Goal: Task Accomplishment & Management: Complete application form

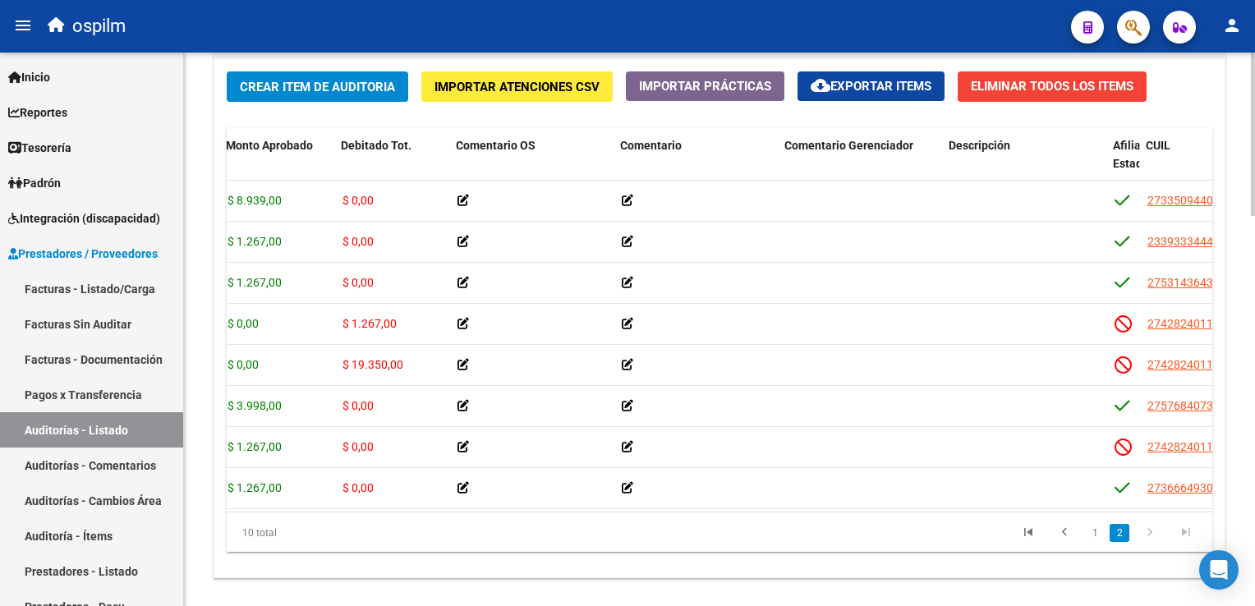
scroll to position [82, 267]
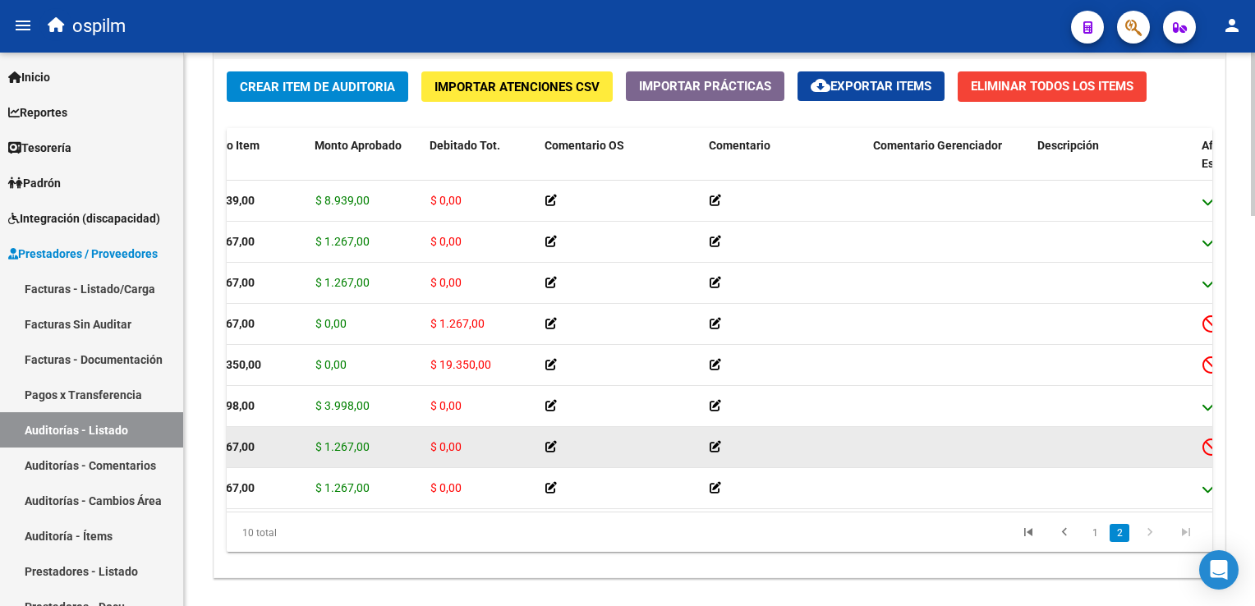
click at [442, 448] on span "$ 0,00" at bounding box center [445, 446] width 31 height 13
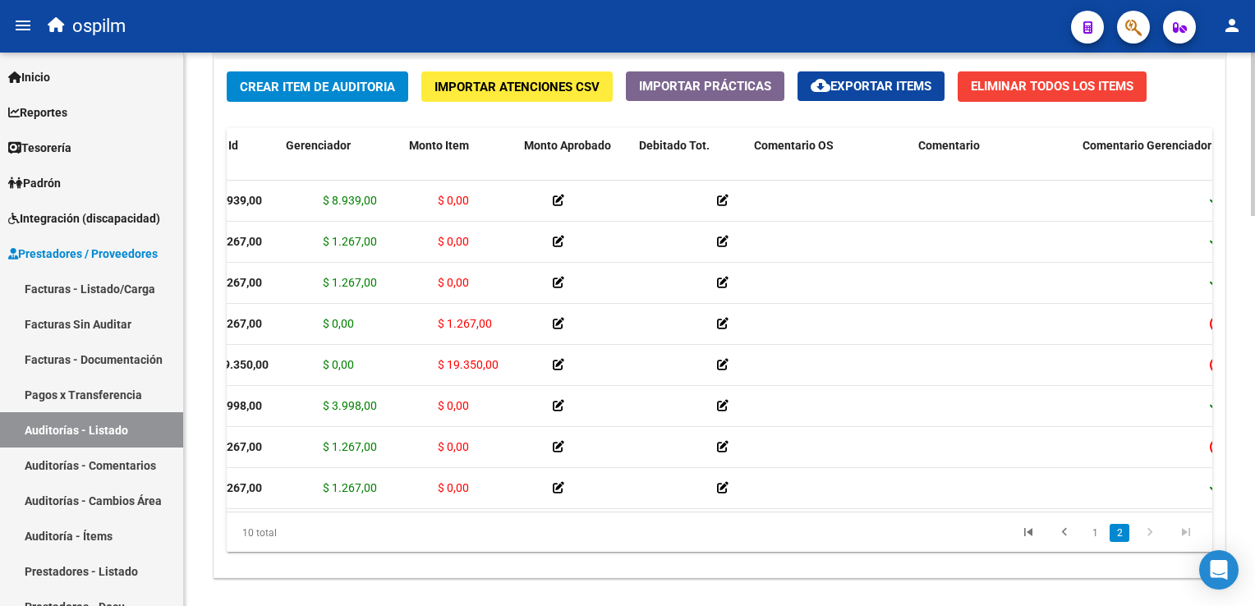
scroll to position [82, 0]
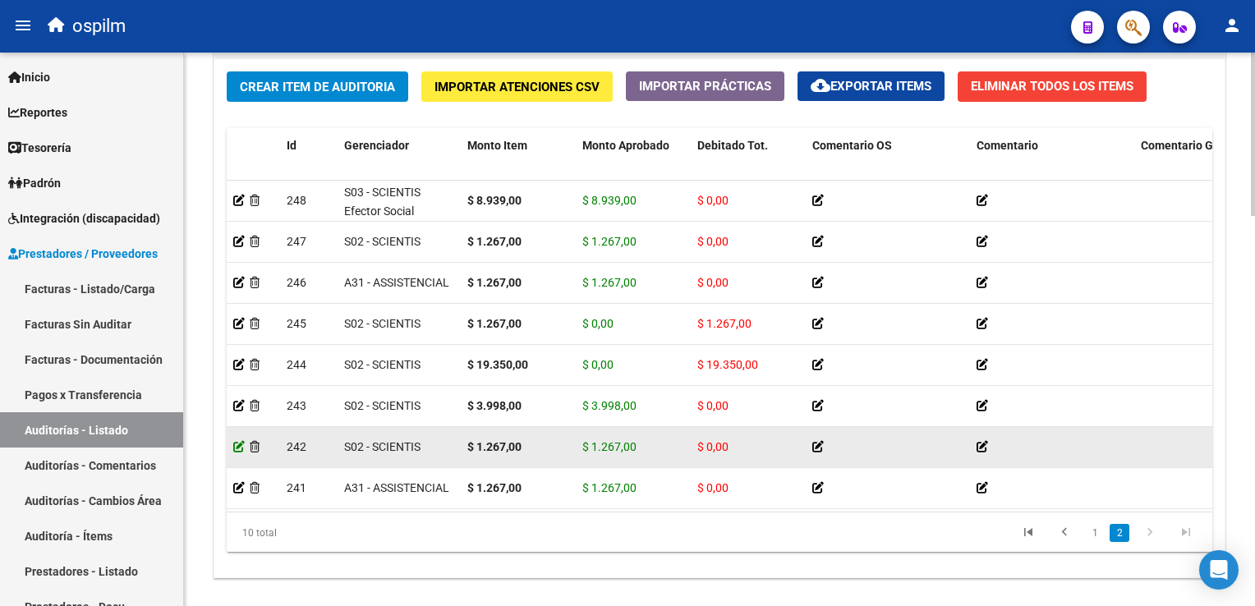
click at [239, 447] on icon at bounding box center [238, 446] width 11 height 11
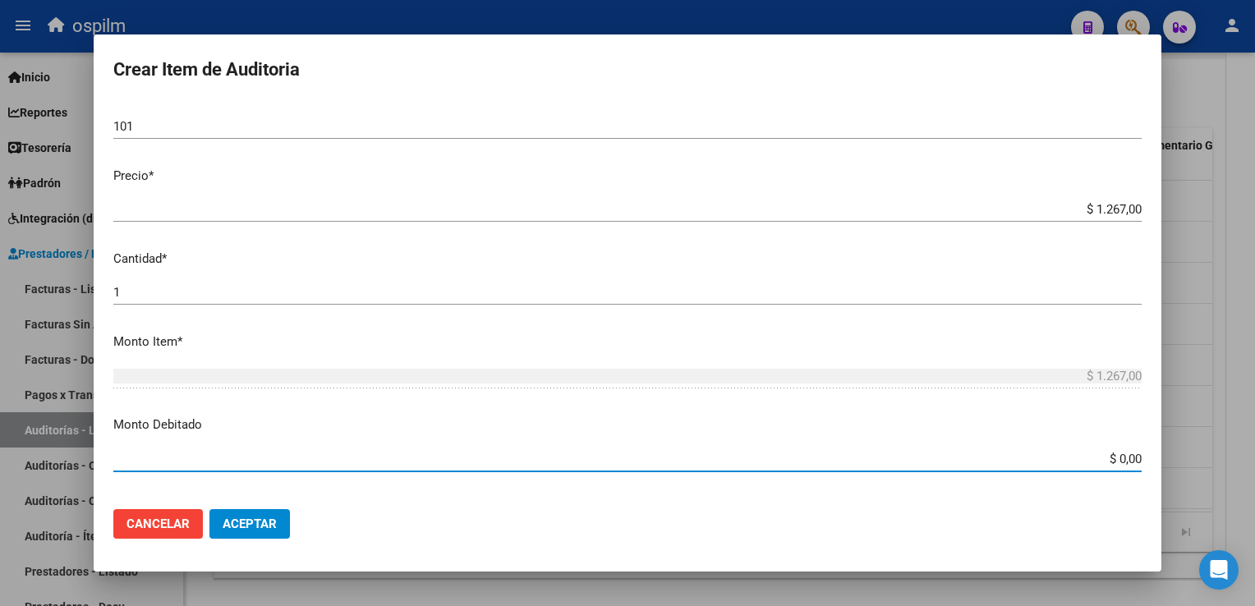
scroll to position [640, 0]
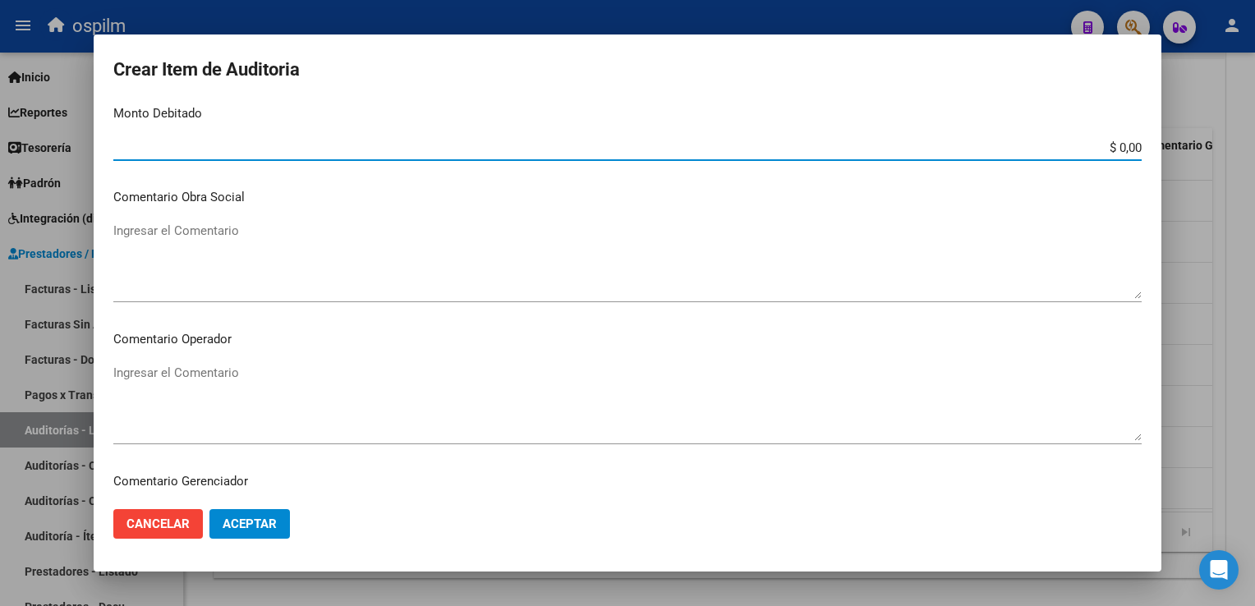
drag, startPoint x: 1110, startPoint y: 457, endPoint x: 1257, endPoint y: 534, distance: 166.0
click at [1254, 534] on html "menu ospilm person Firma Express Inicio Calendario SSS Instructivos Contacto OS…" at bounding box center [627, 303] width 1255 height 606
type input "$ 1.267,00"
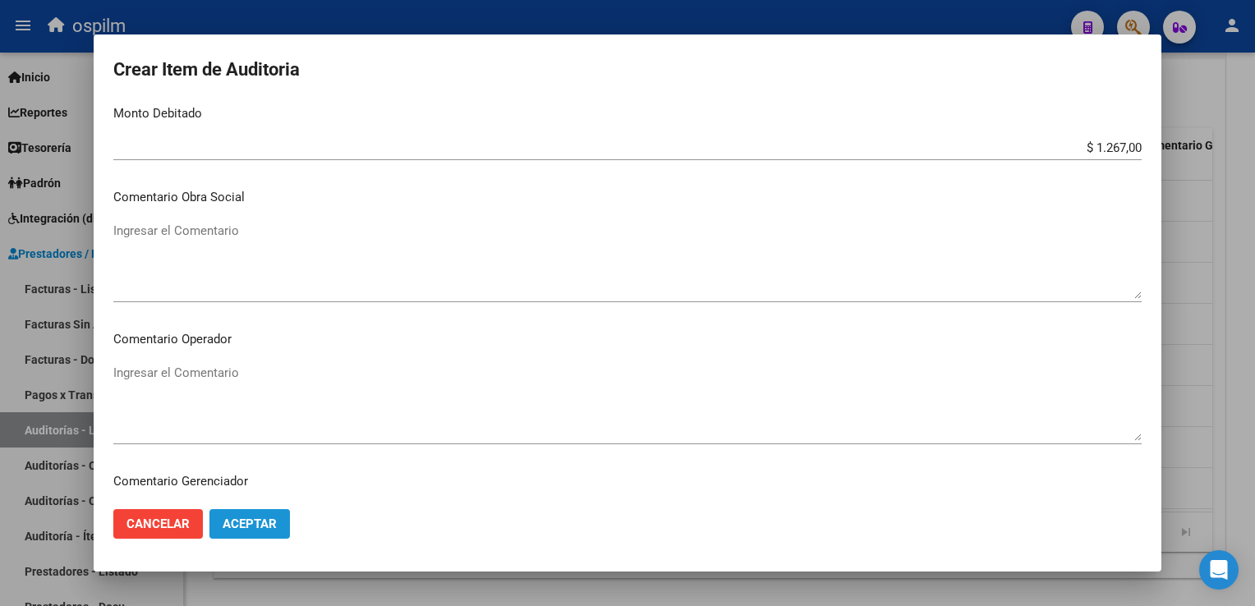
click at [252, 519] on span "Aceptar" at bounding box center [250, 524] width 54 height 15
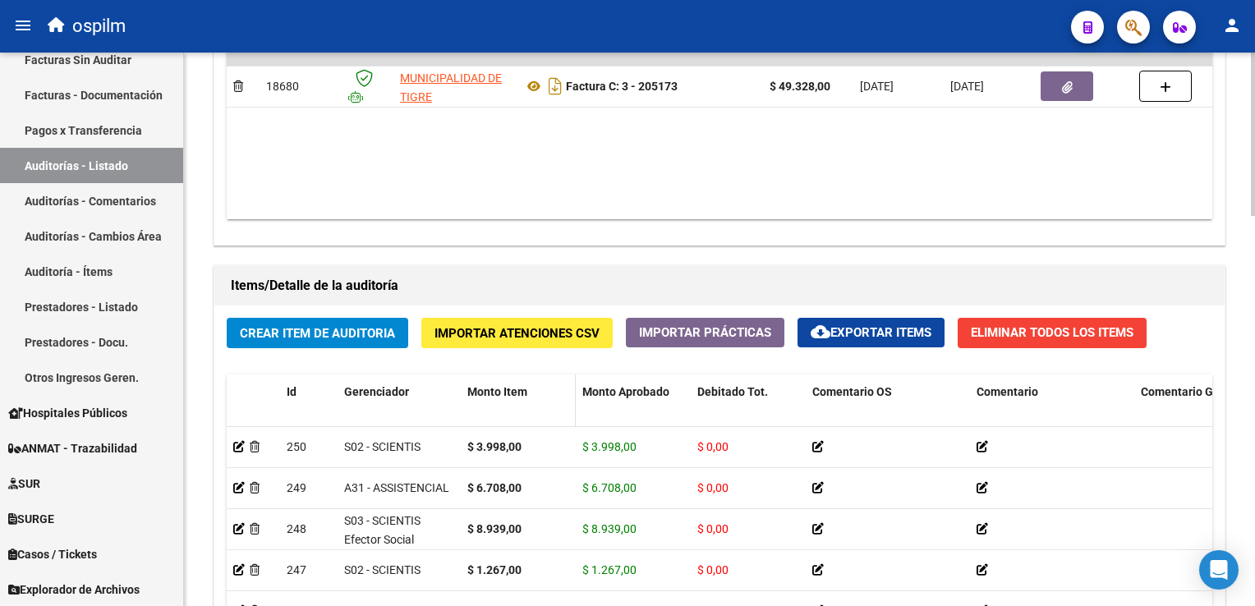
scroll to position [1319, 0]
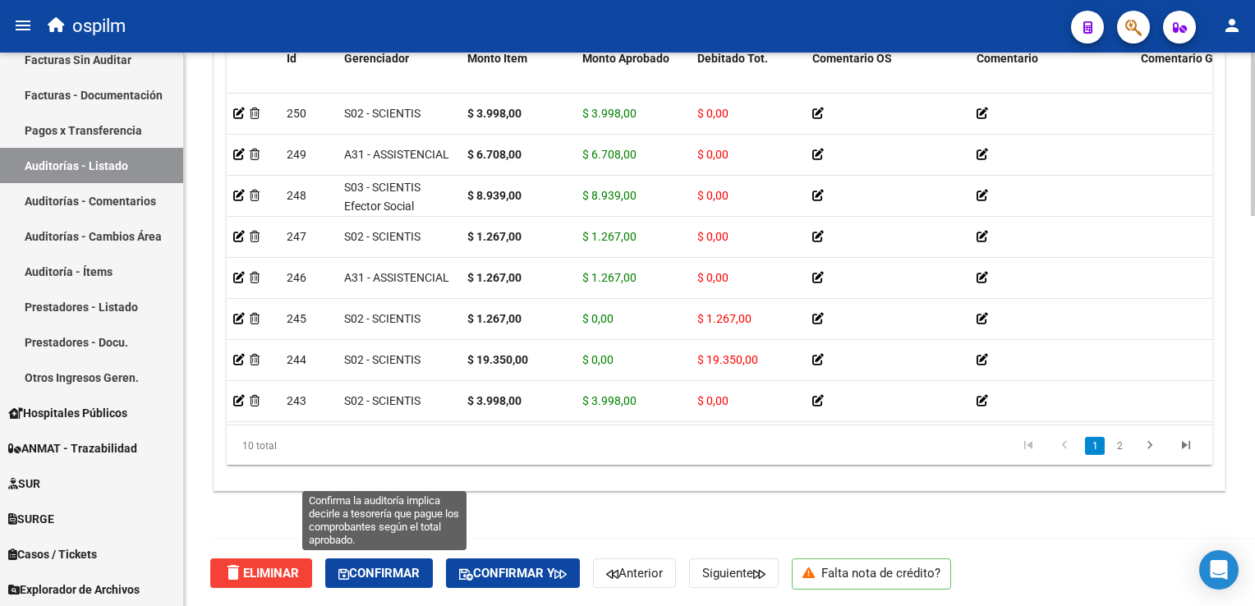
drag, startPoint x: 384, startPoint y: 563, endPoint x: 401, endPoint y: 475, distance: 90.4
click at [384, 566] on span "Confirmar" at bounding box center [378, 573] width 81 height 15
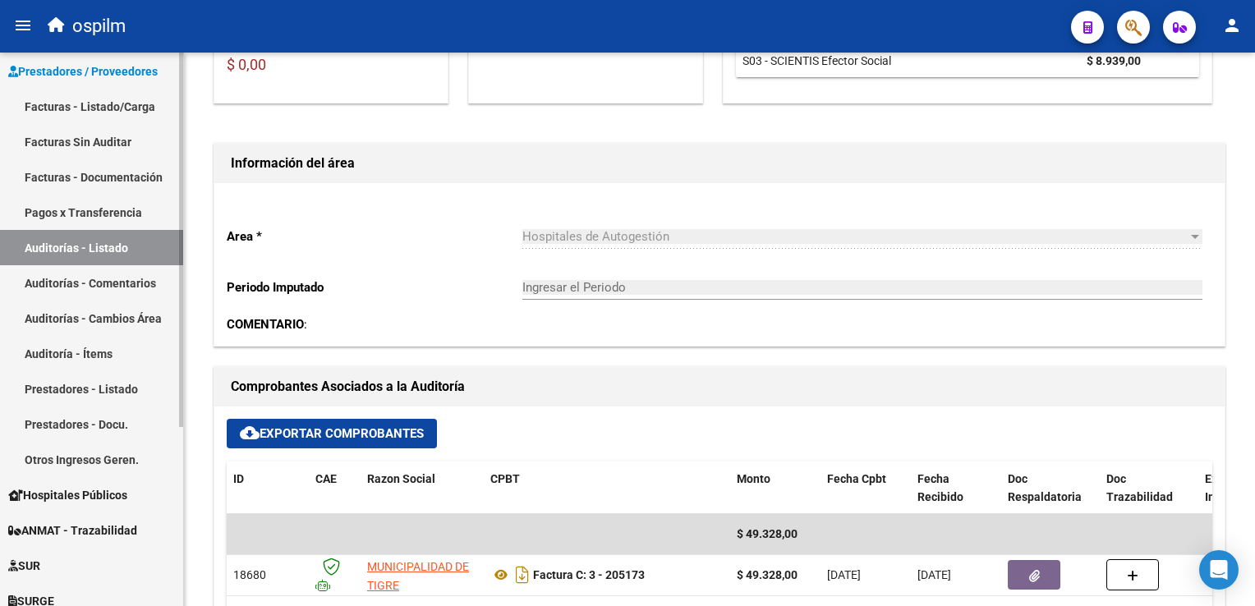
scroll to position [100, 0]
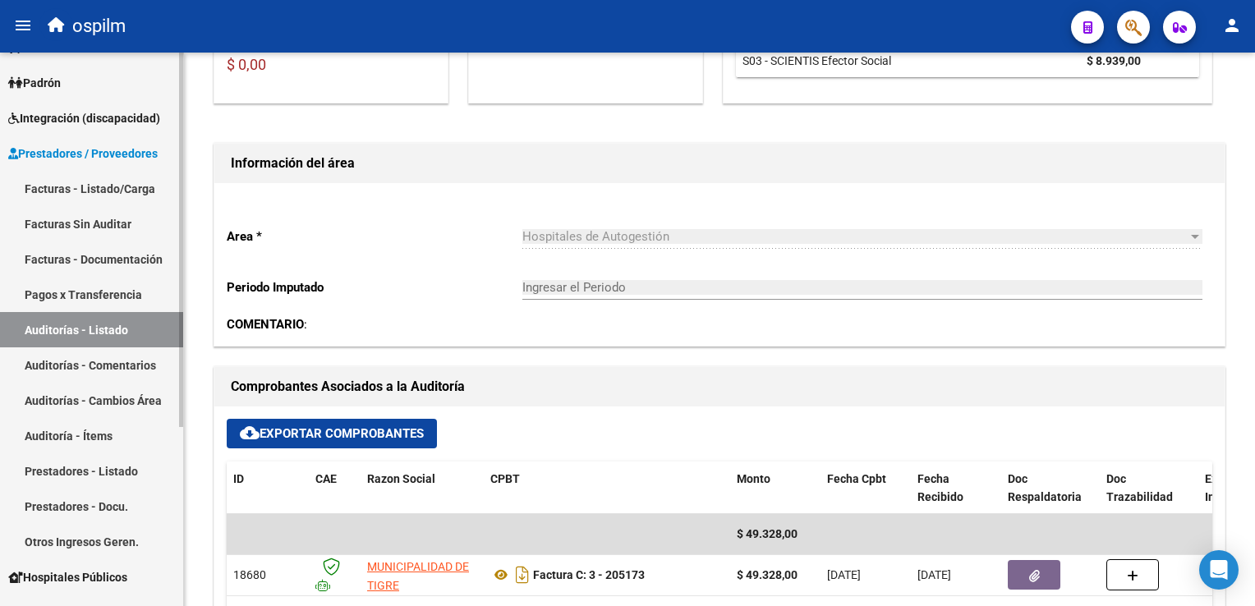
click at [97, 230] on link "Facturas Sin Auditar" at bounding box center [91, 223] width 183 height 35
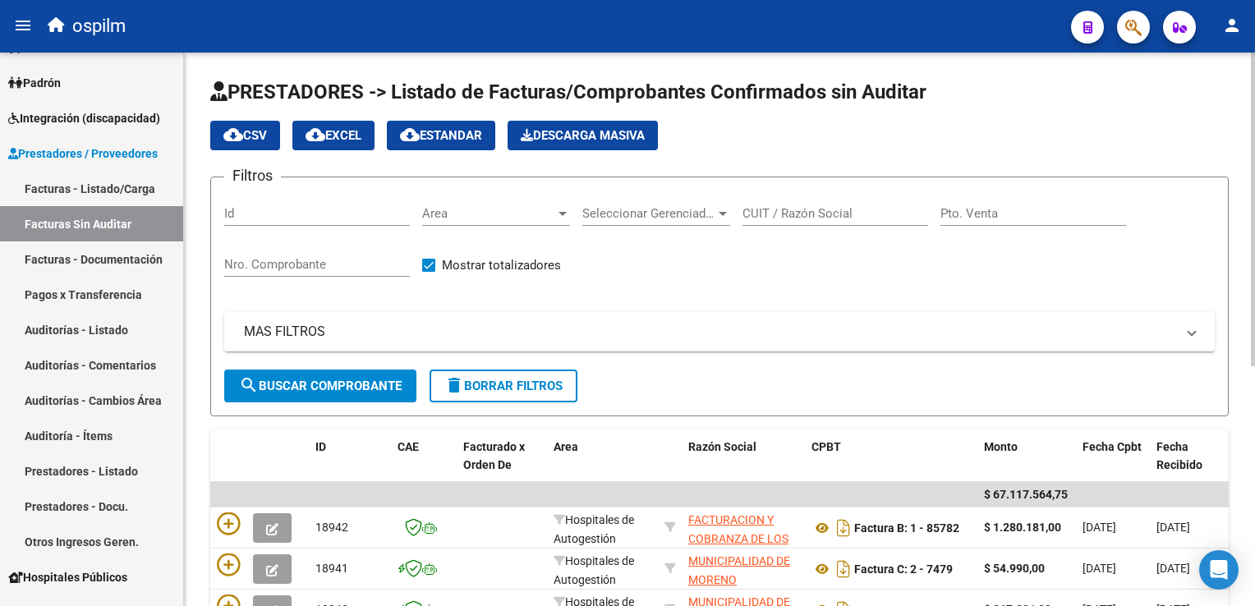
click at [264, 257] on input "Nro. Comprobante" at bounding box center [317, 264] width 186 height 15
type input "205190"
click at [284, 379] on span "search Buscar Comprobante" at bounding box center [320, 386] width 163 height 15
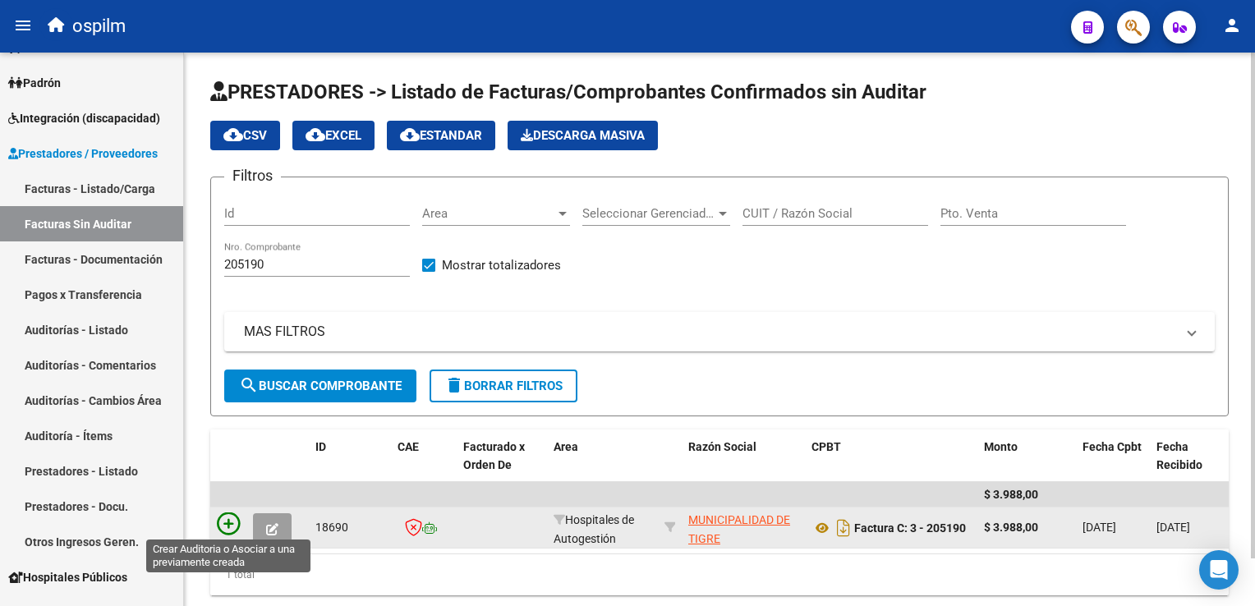
click at [226, 527] on icon at bounding box center [228, 523] width 23 height 23
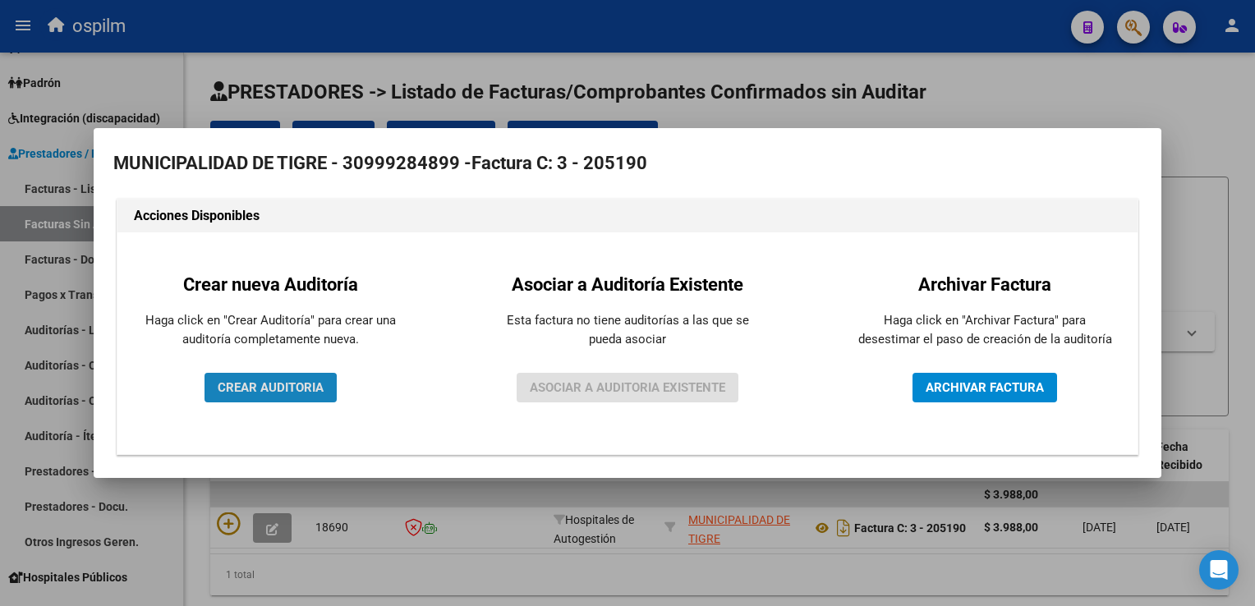
click at [269, 392] on span "CREAR AUDITORIA" at bounding box center [271, 387] width 106 height 15
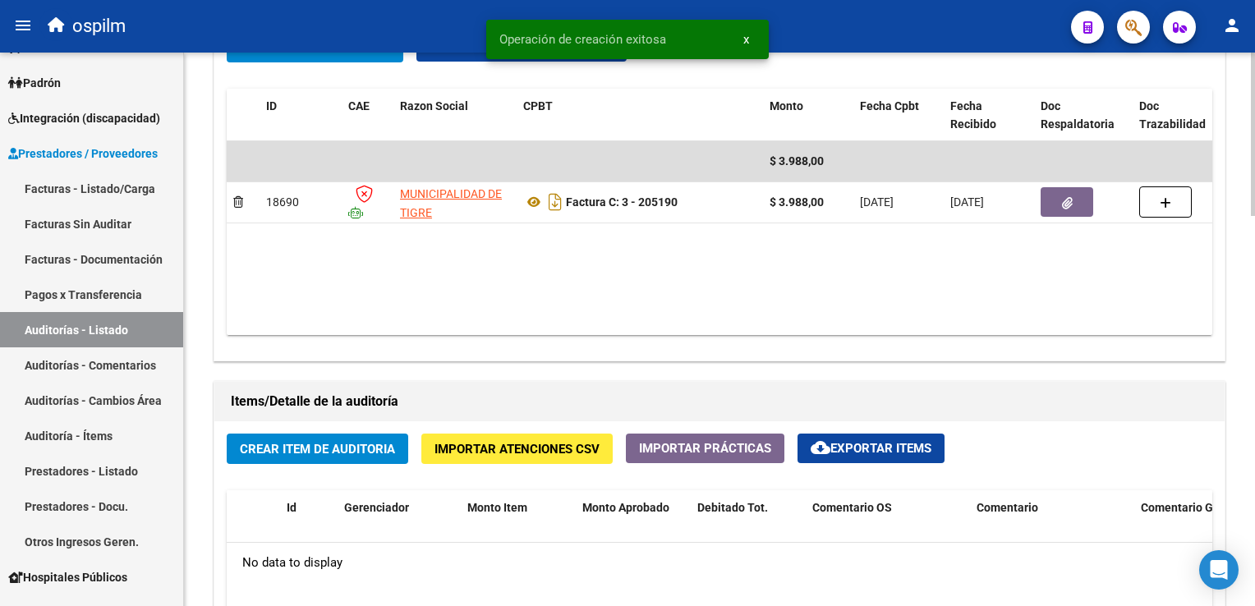
scroll to position [903, 0]
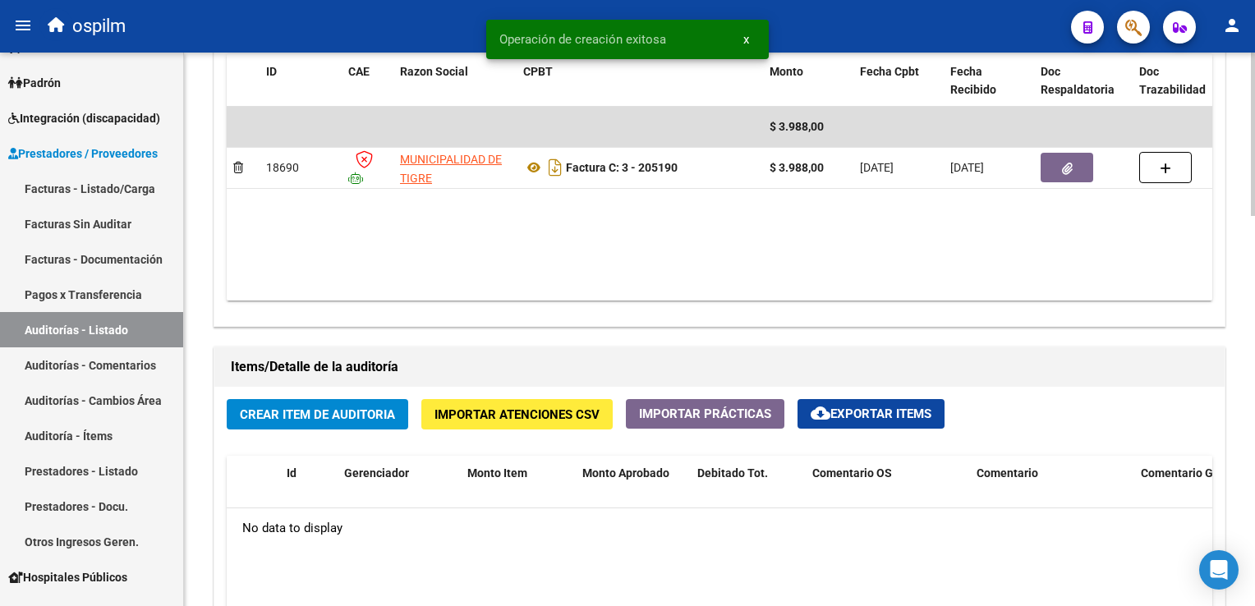
click at [286, 425] on button "Crear Item de Auditoria" at bounding box center [317, 414] width 181 height 30
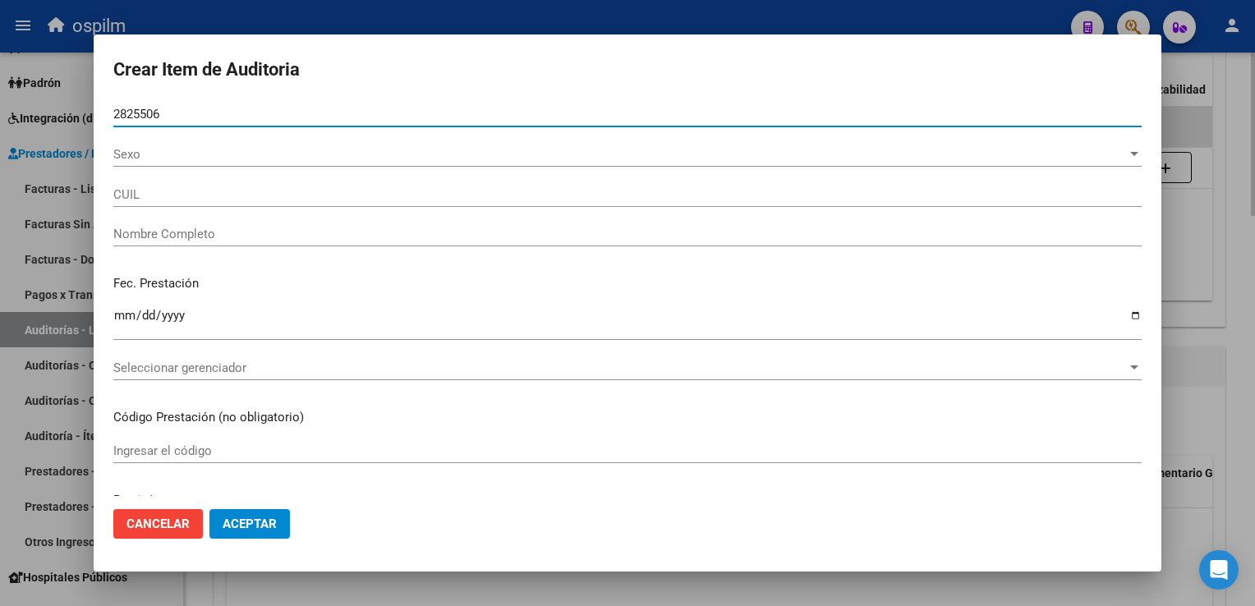
type input "28255069"
type input "27282550690"
type input "HOGAS, MONICA BEATRIZ"
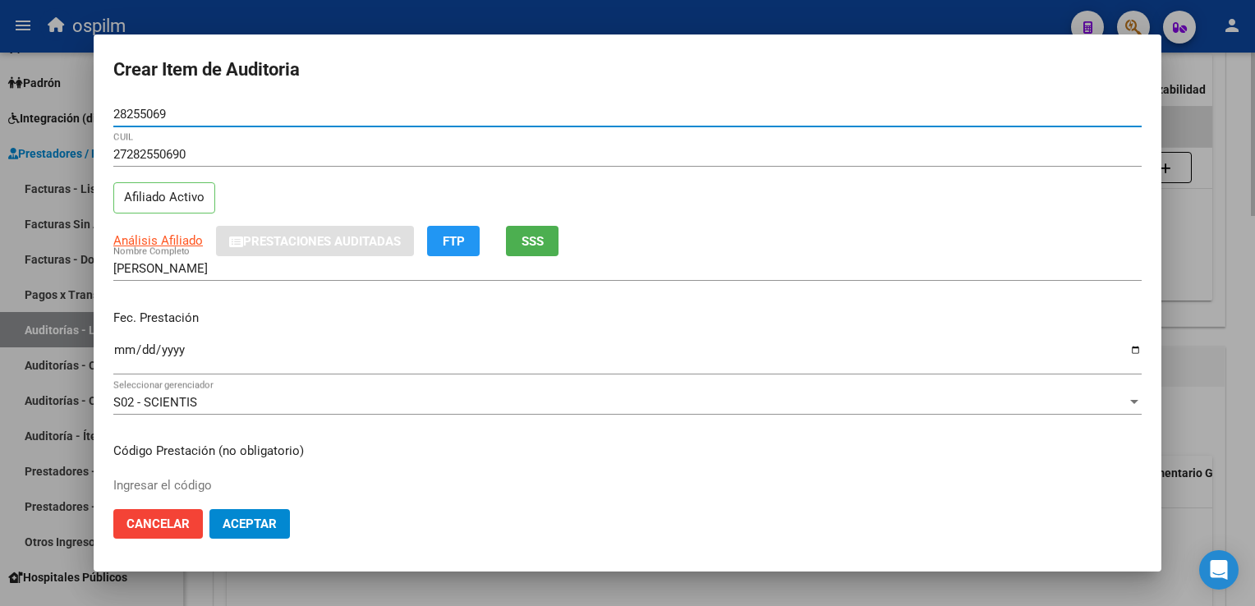
type input "28255069"
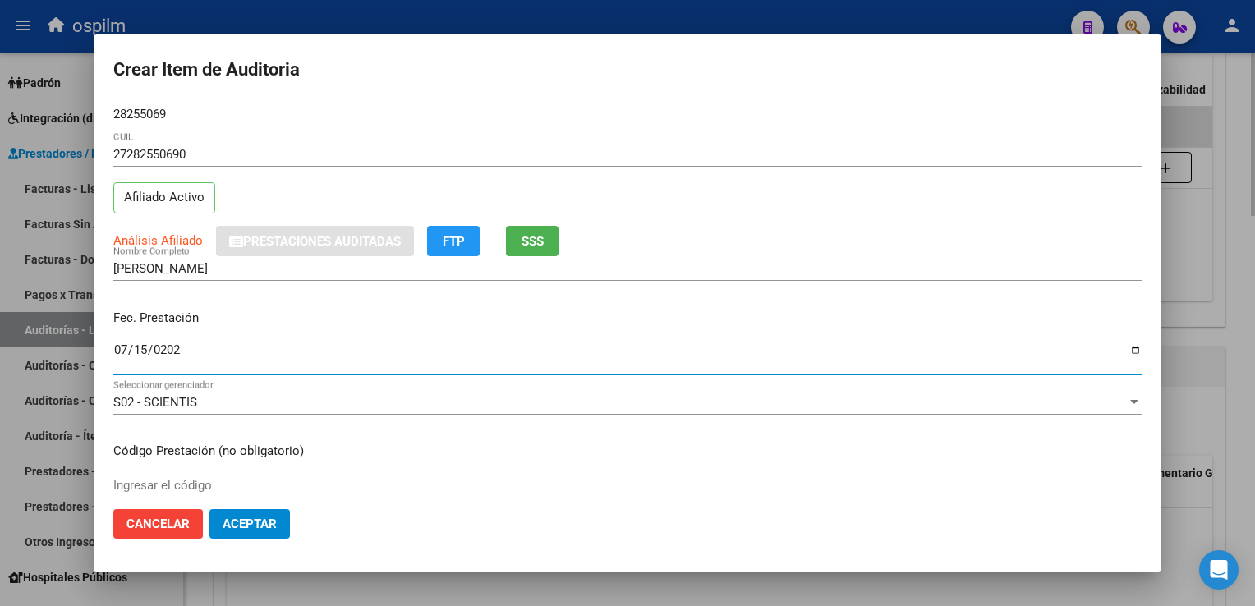
type input "2025-07-15"
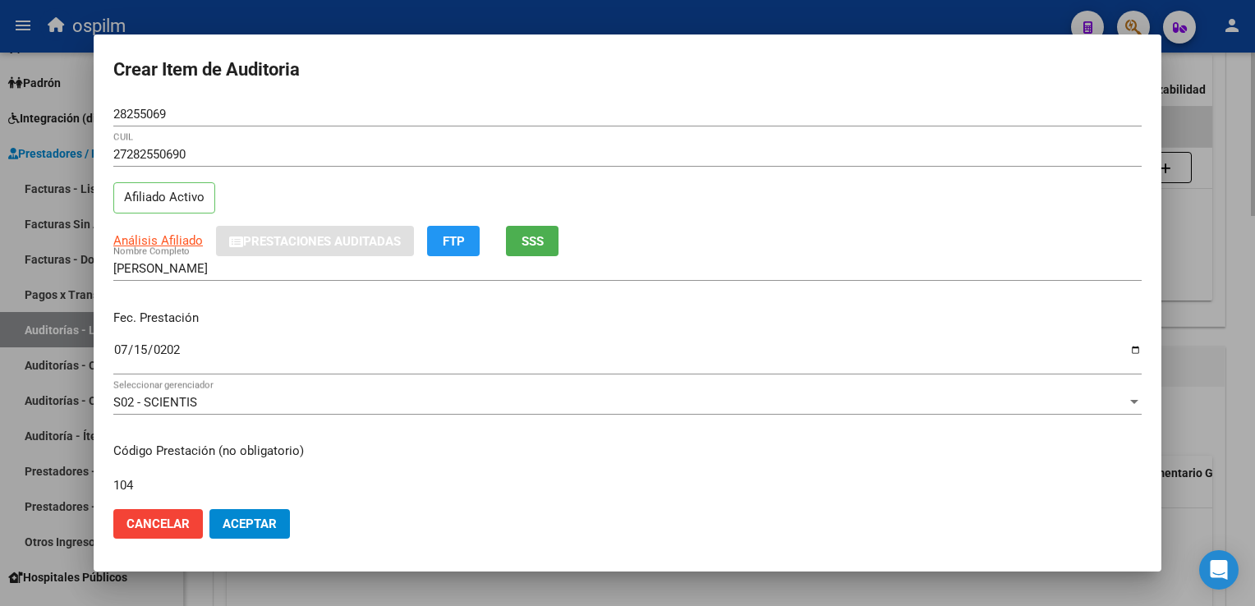
type input "104"
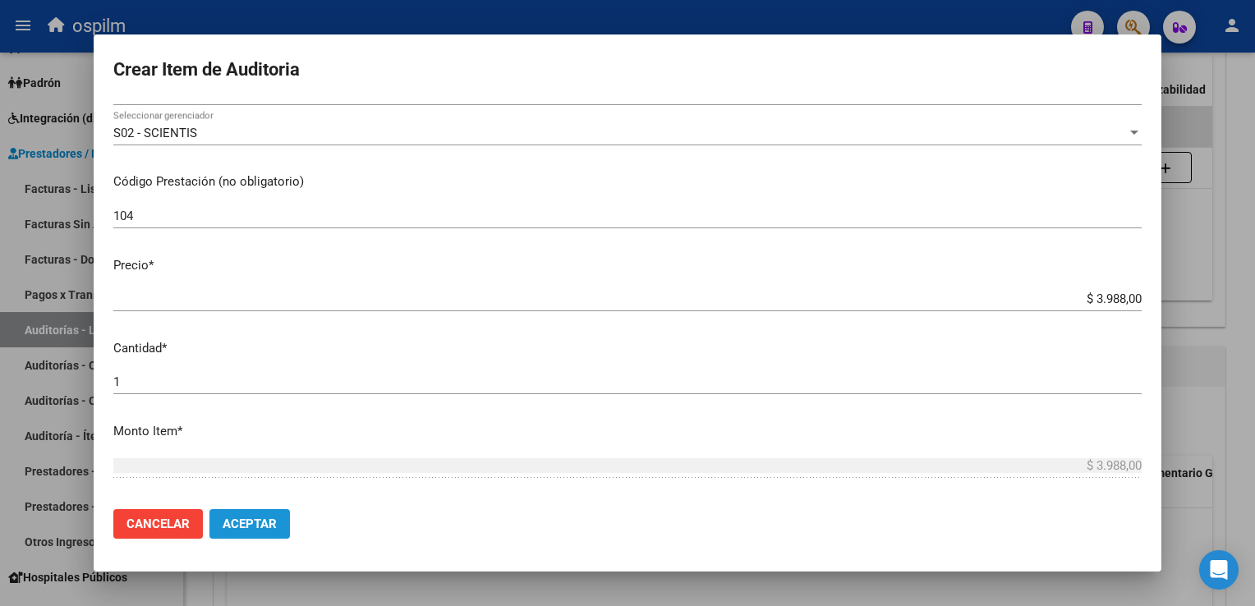
click at [272, 511] on button "Aceptar" at bounding box center [249, 524] width 80 height 30
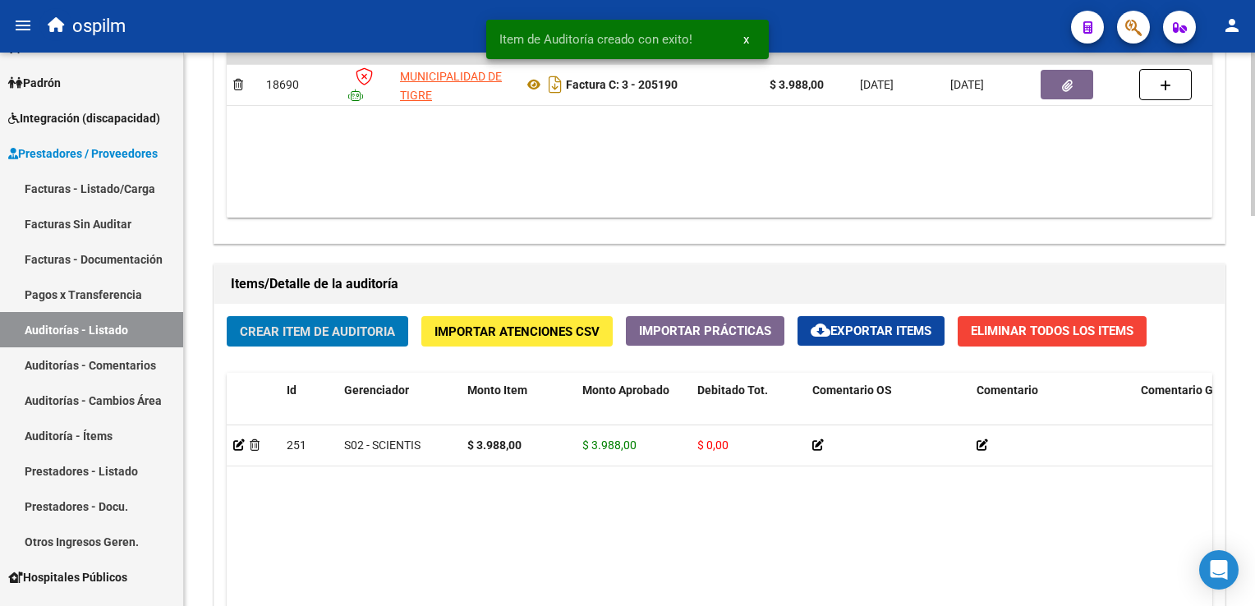
scroll to position [1315, 0]
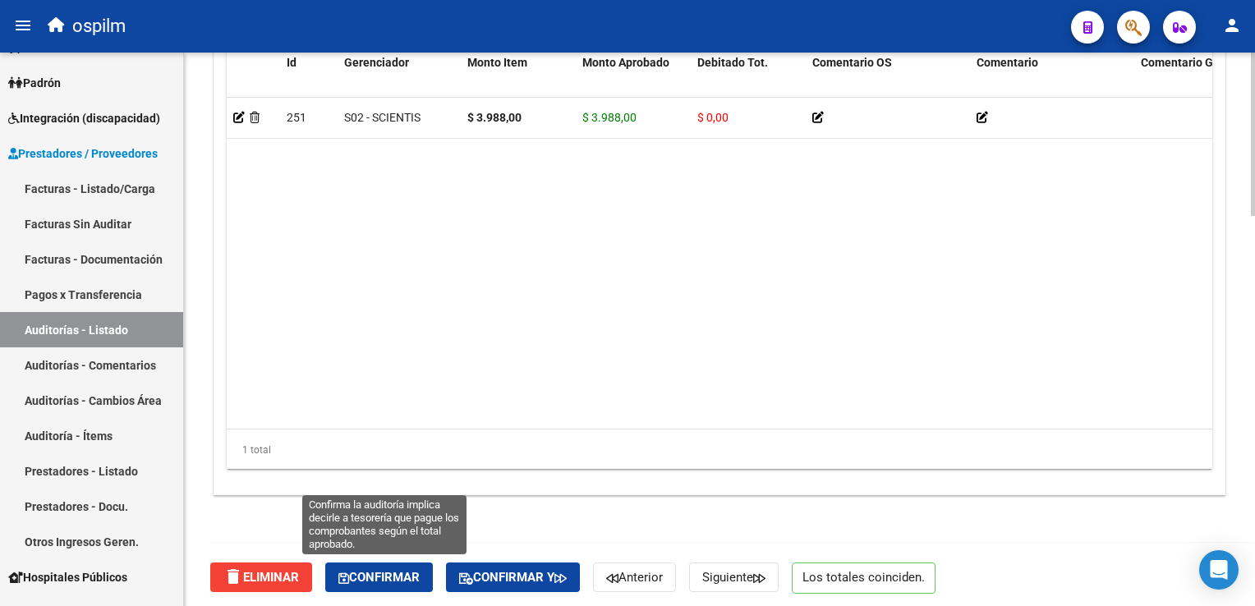
click at [372, 581] on span "Confirmar" at bounding box center [378, 577] width 81 height 15
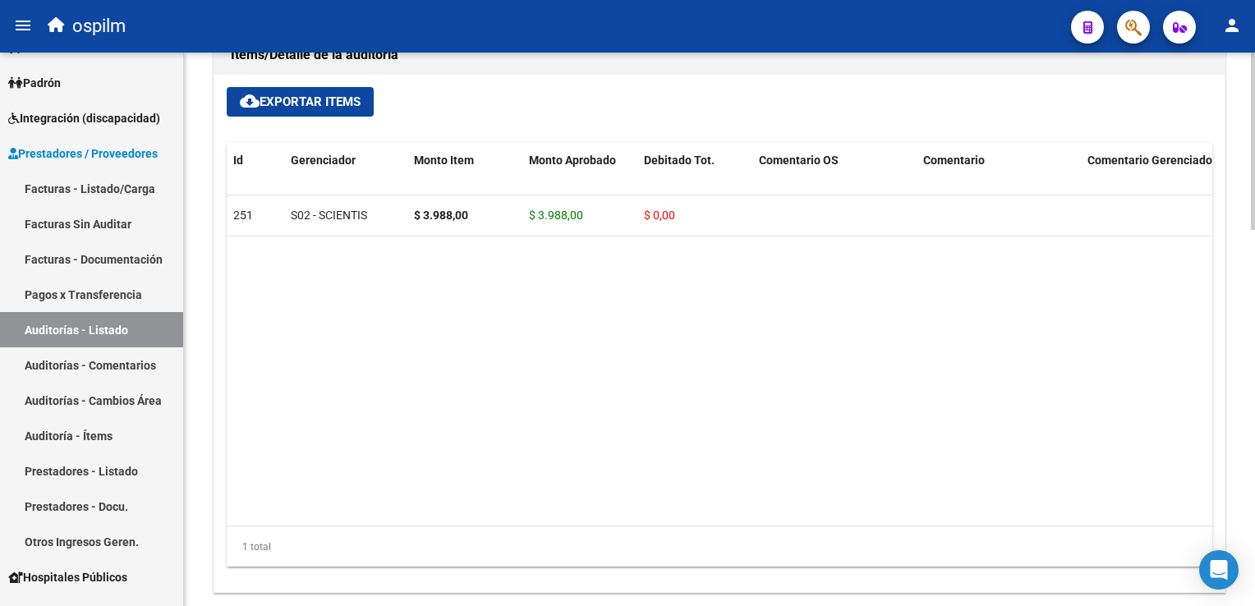
scroll to position [840, 0]
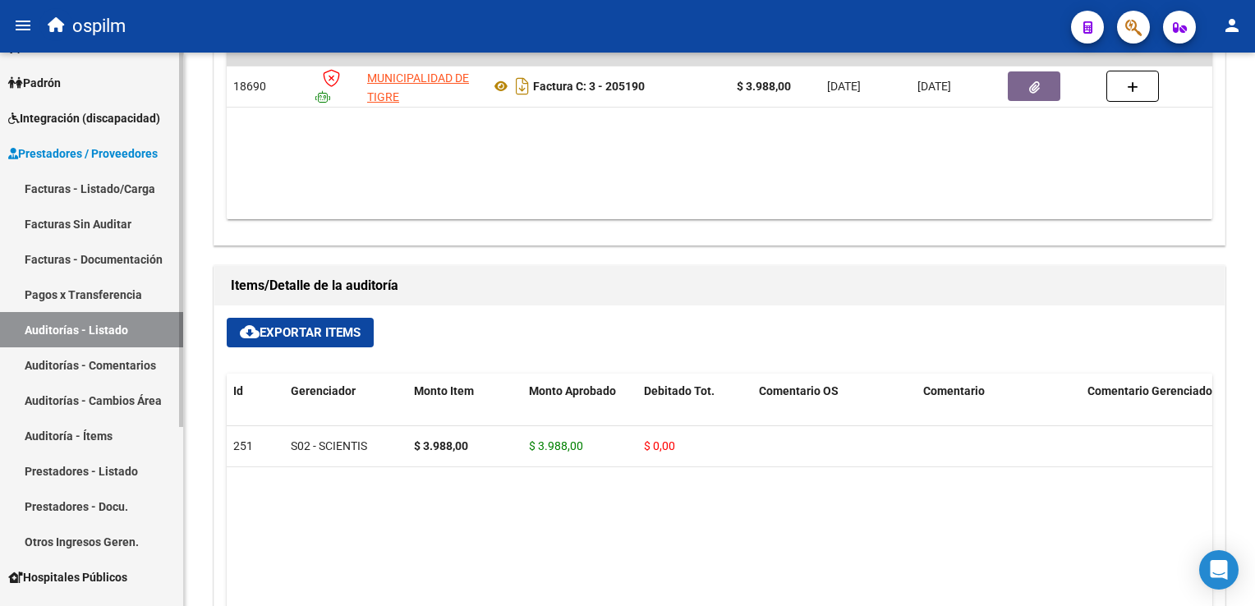
click at [103, 227] on link "Facturas Sin Auditar" at bounding box center [91, 223] width 183 height 35
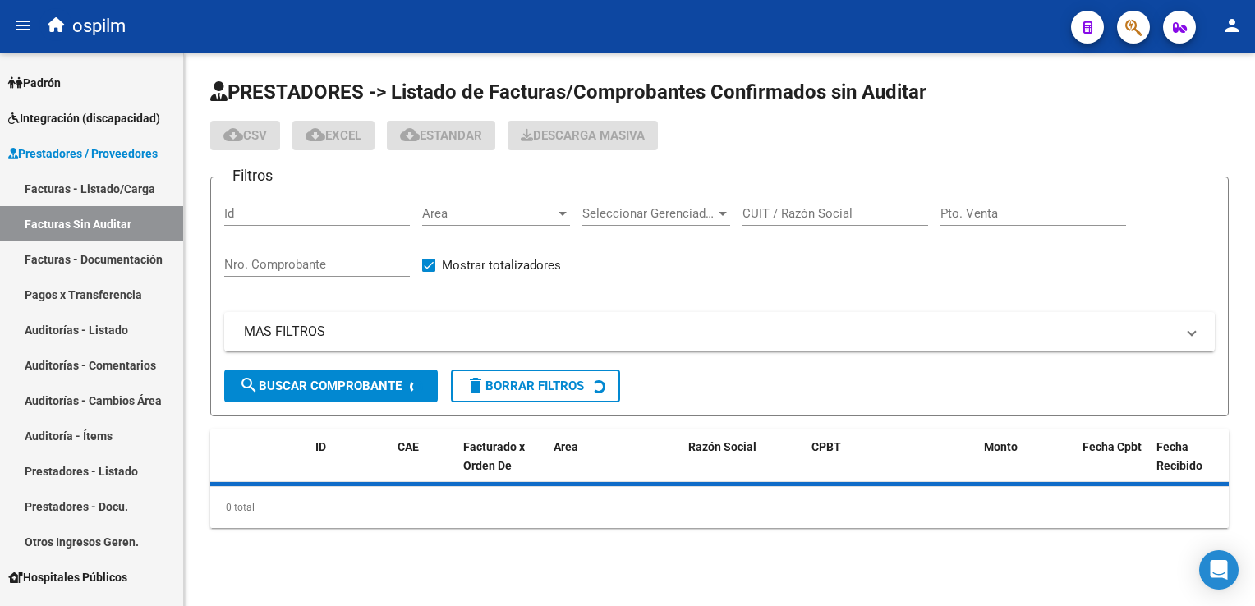
click at [332, 236] on div "Id" at bounding box center [317, 216] width 186 height 51
click at [329, 262] on input "Nro. Comprobante" at bounding box center [317, 264] width 186 height 15
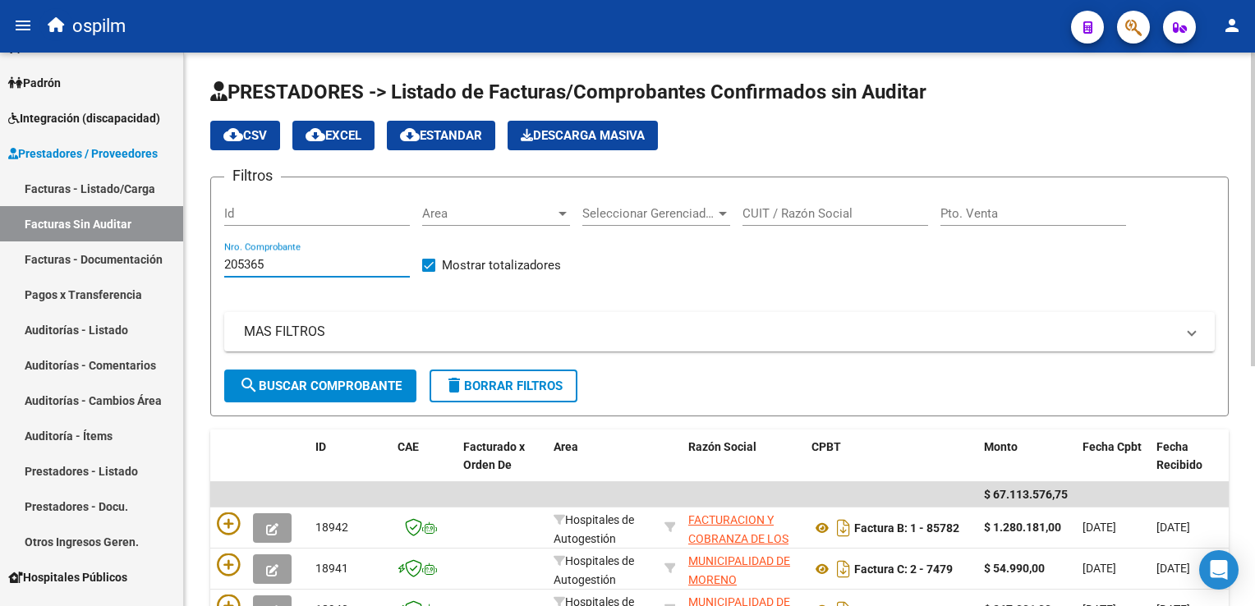
type input "205365"
click at [345, 385] on span "search Buscar Comprobante" at bounding box center [320, 386] width 163 height 15
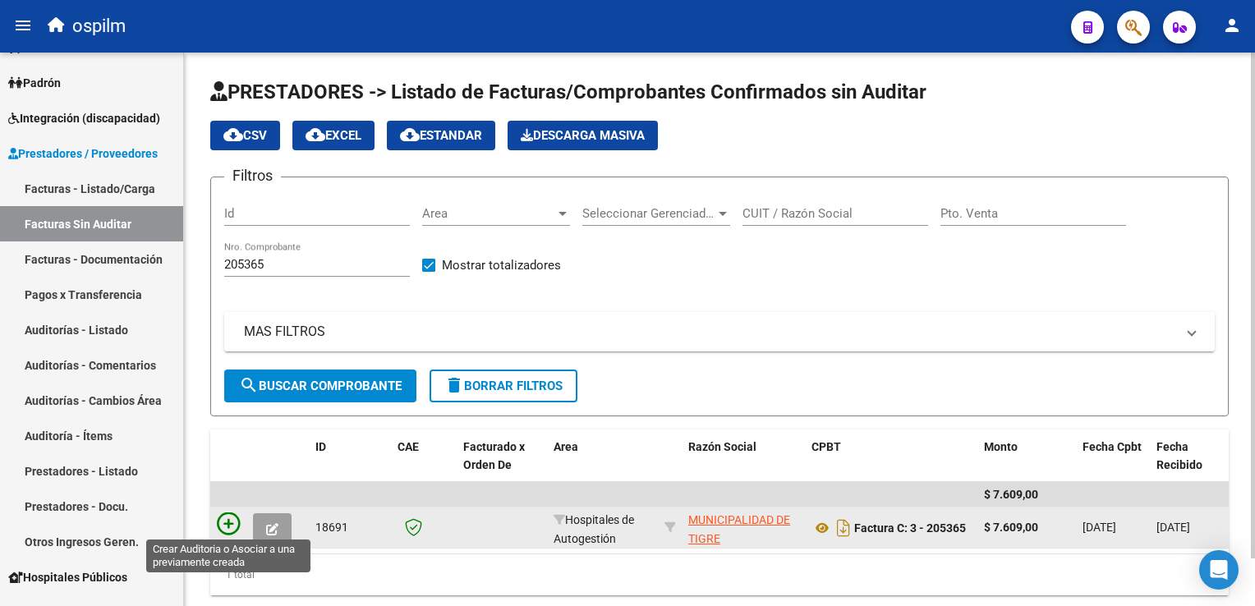
click at [230, 518] on icon at bounding box center [228, 523] width 23 height 23
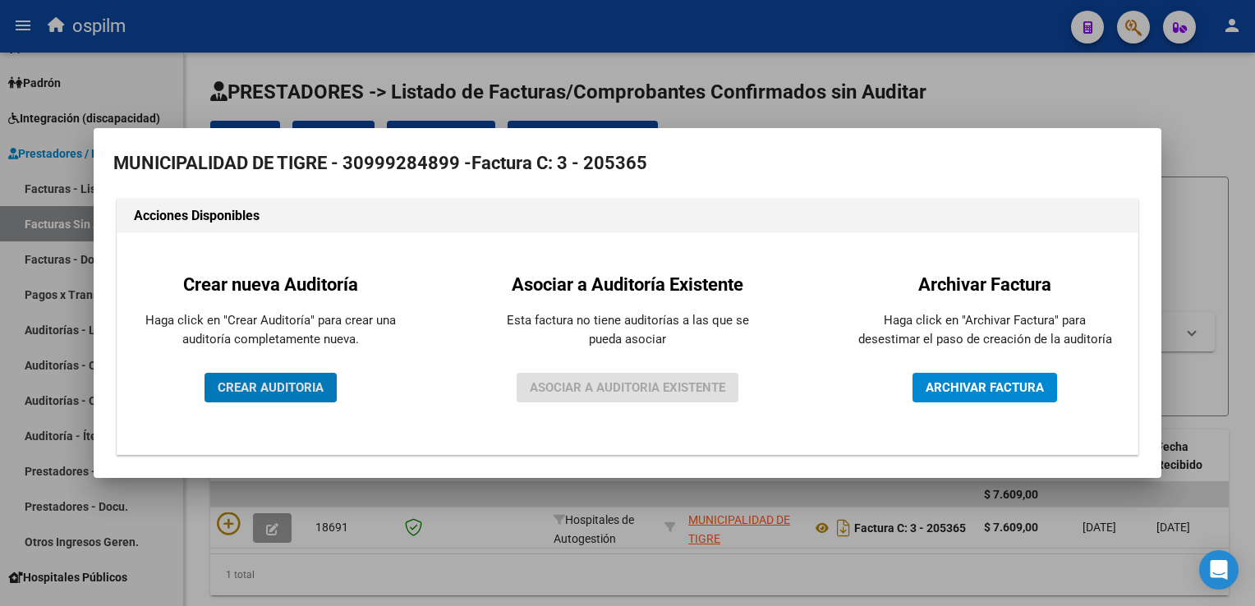
click at [296, 398] on button "CREAR AUDITORIA" at bounding box center [270, 388] width 132 height 30
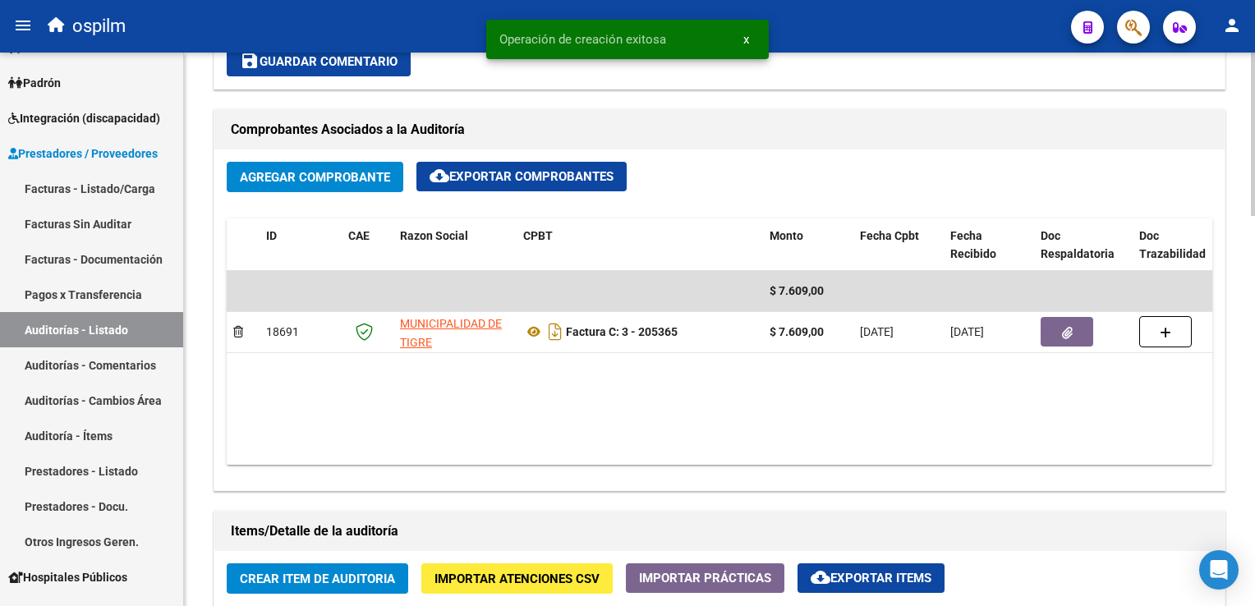
scroll to position [903, 0]
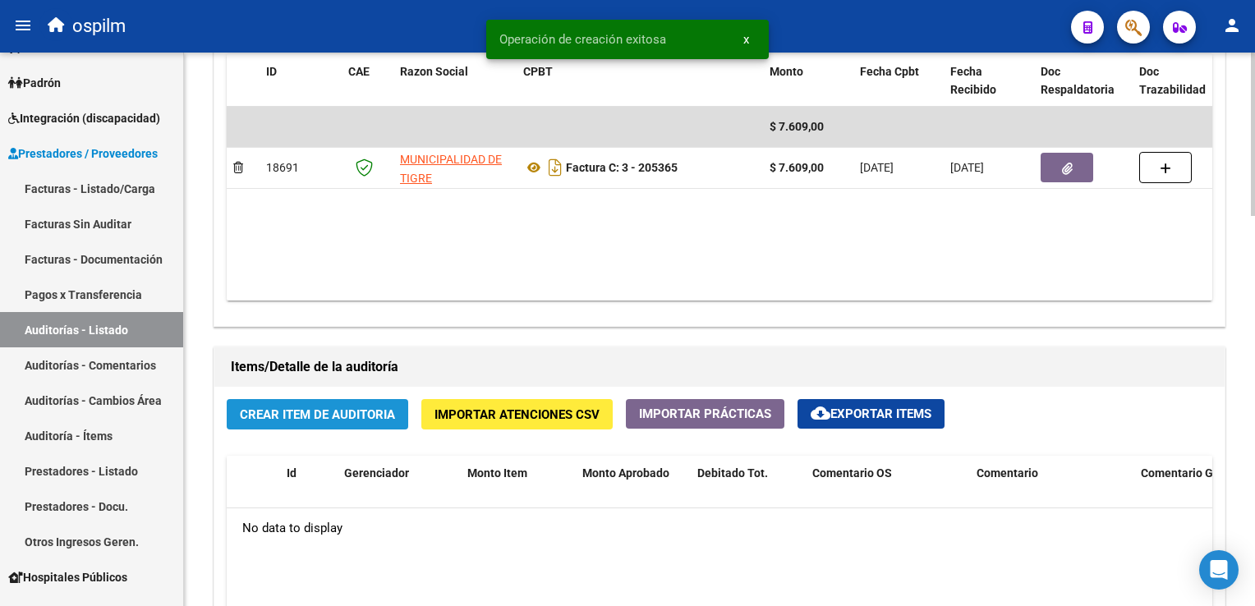
click at [325, 407] on span "Crear Item de Auditoria" at bounding box center [317, 414] width 155 height 15
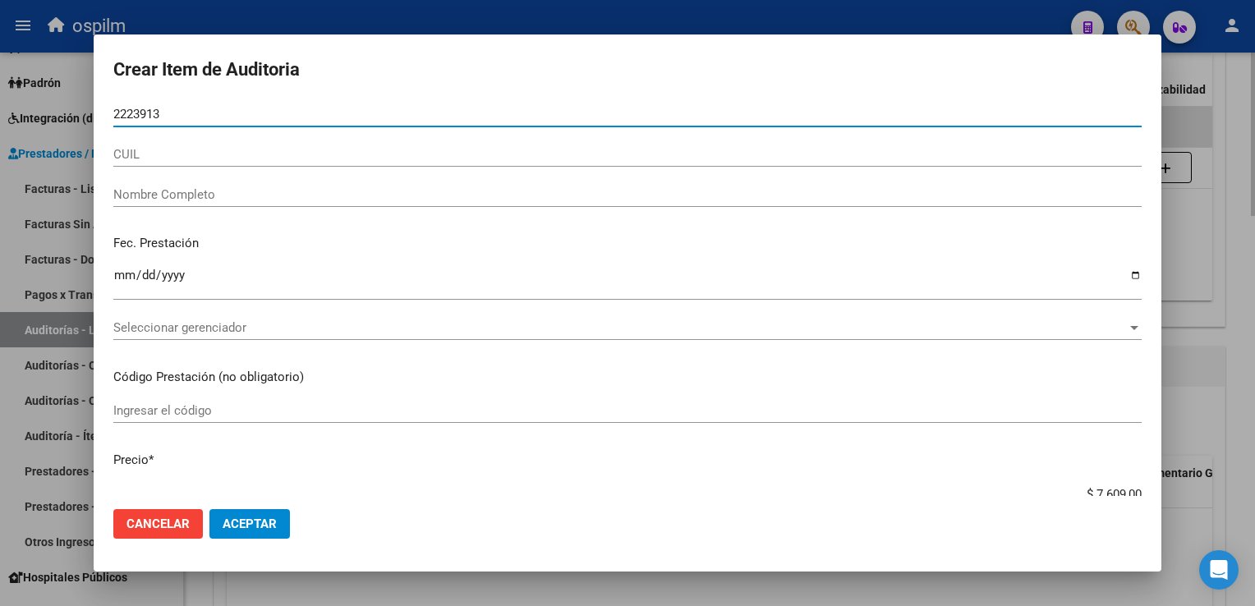
type input "22239132"
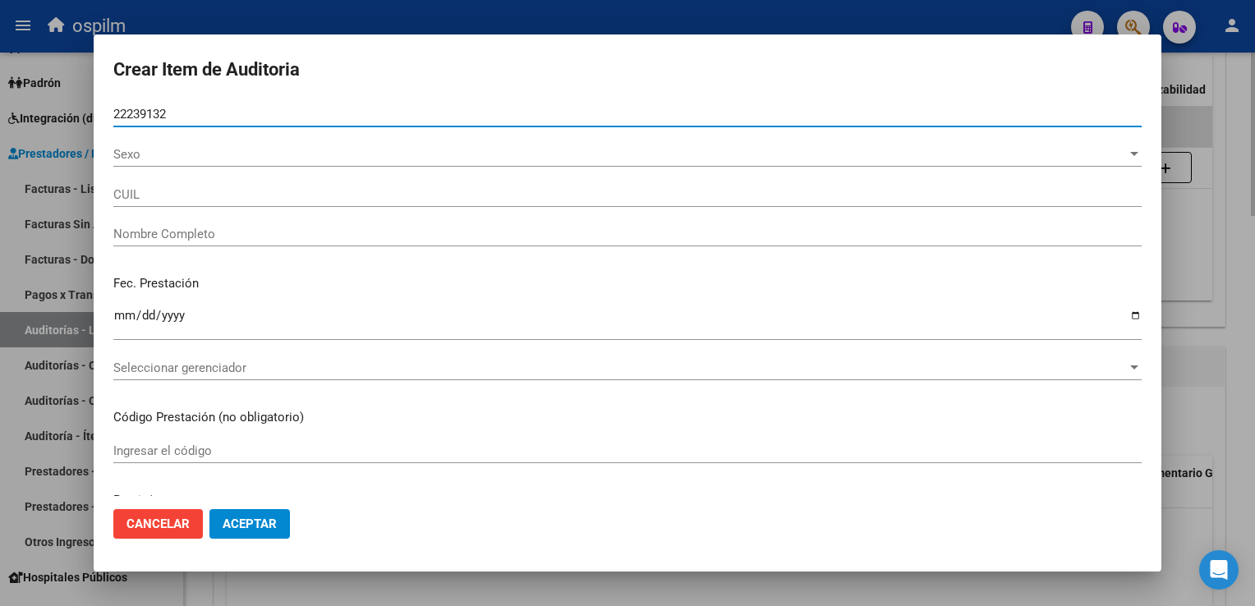
type input "20222391327"
type input "LUNA , ARIEL GUSTAVO"
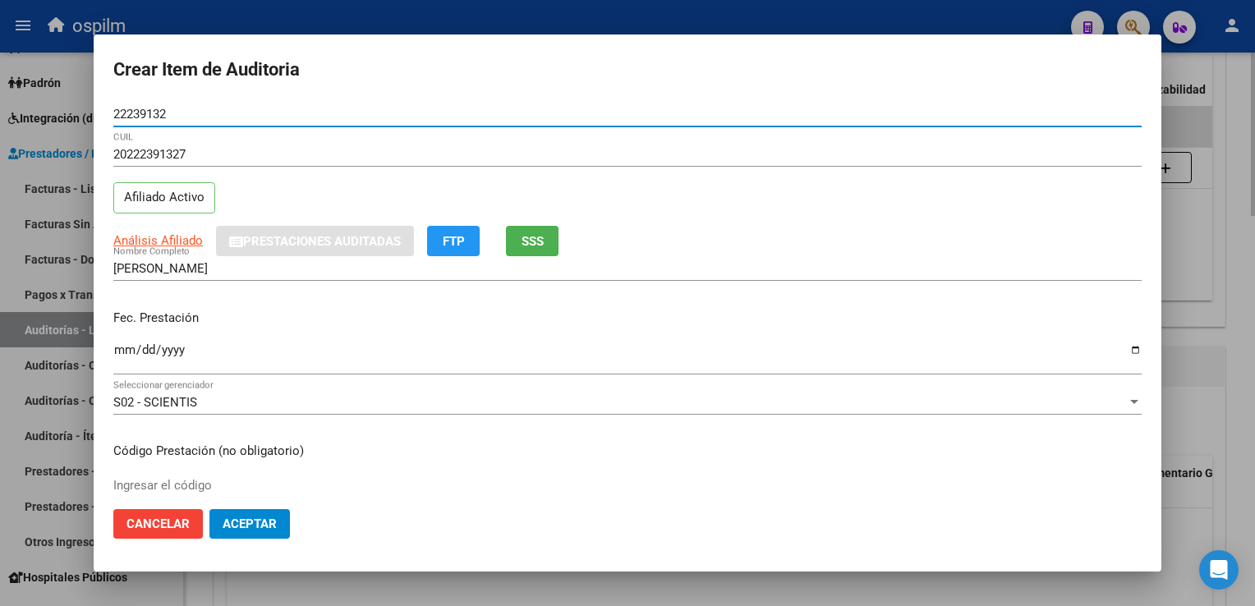
type input "22239132"
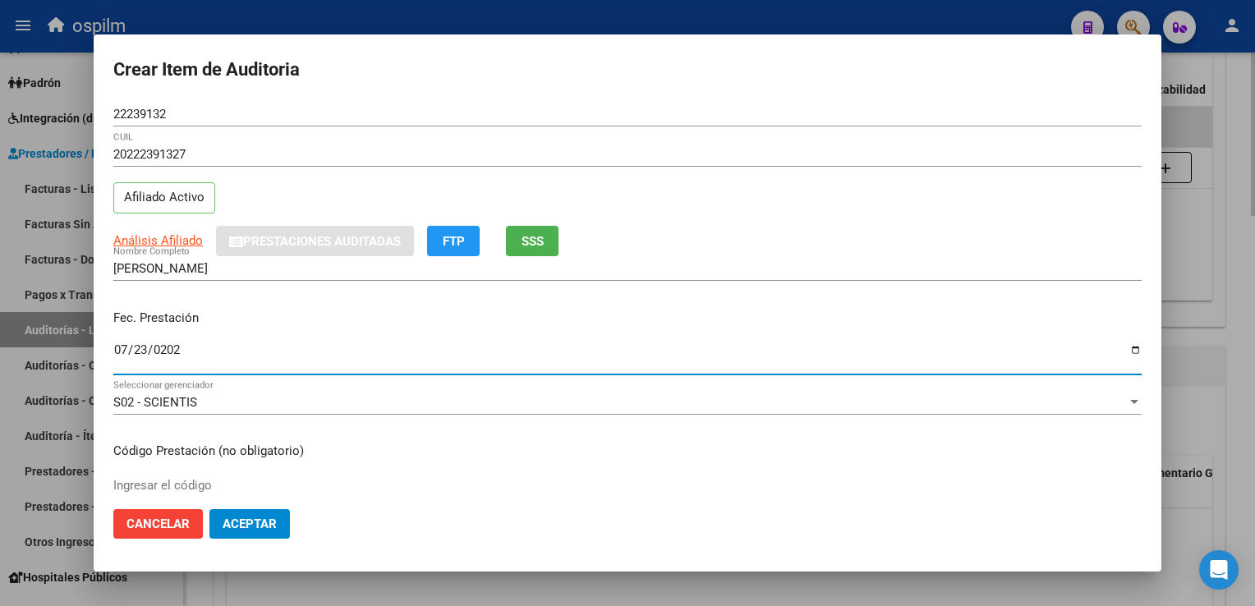
type input "2025-07-23"
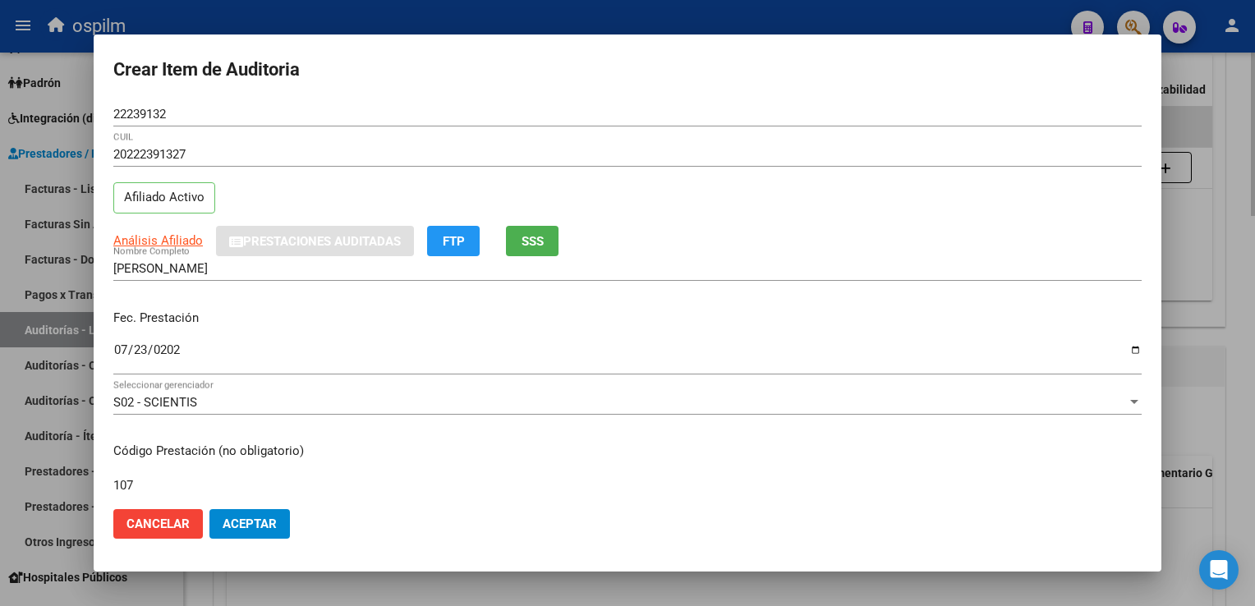
type input "107"
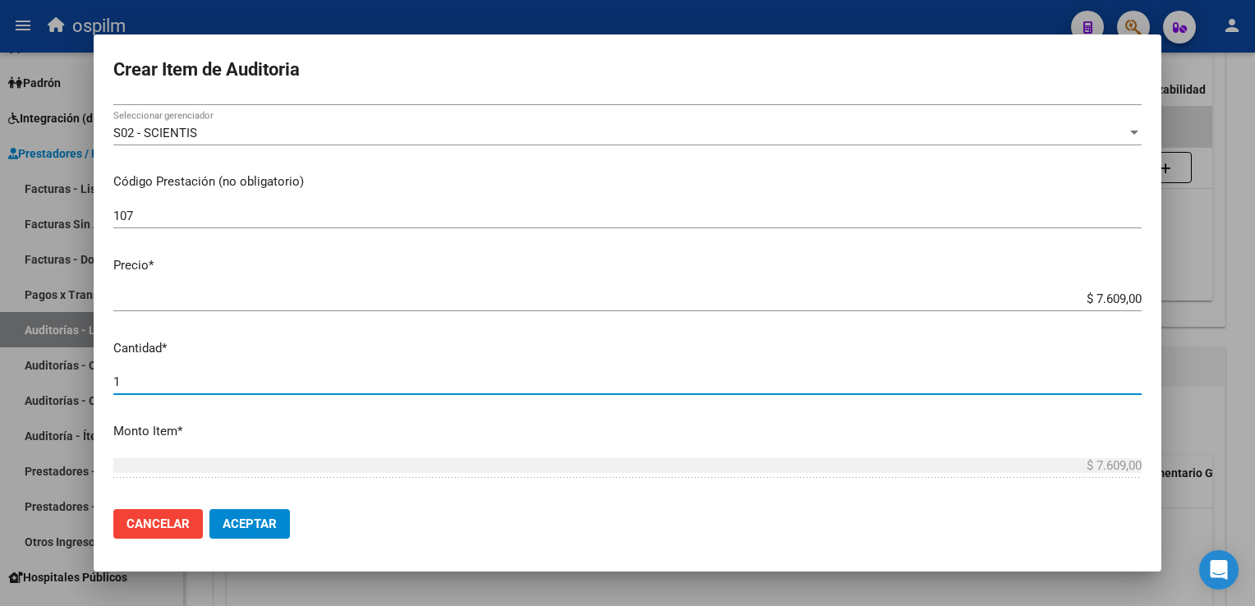
click at [245, 515] on button "Aceptar" at bounding box center [249, 524] width 80 height 30
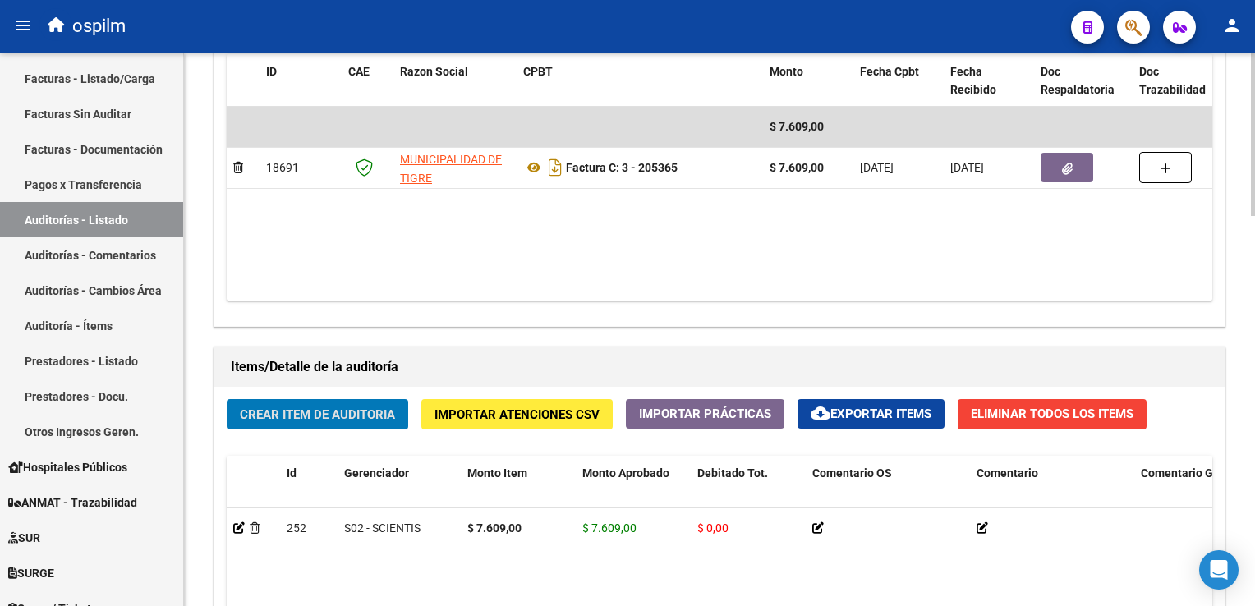
scroll to position [264, 0]
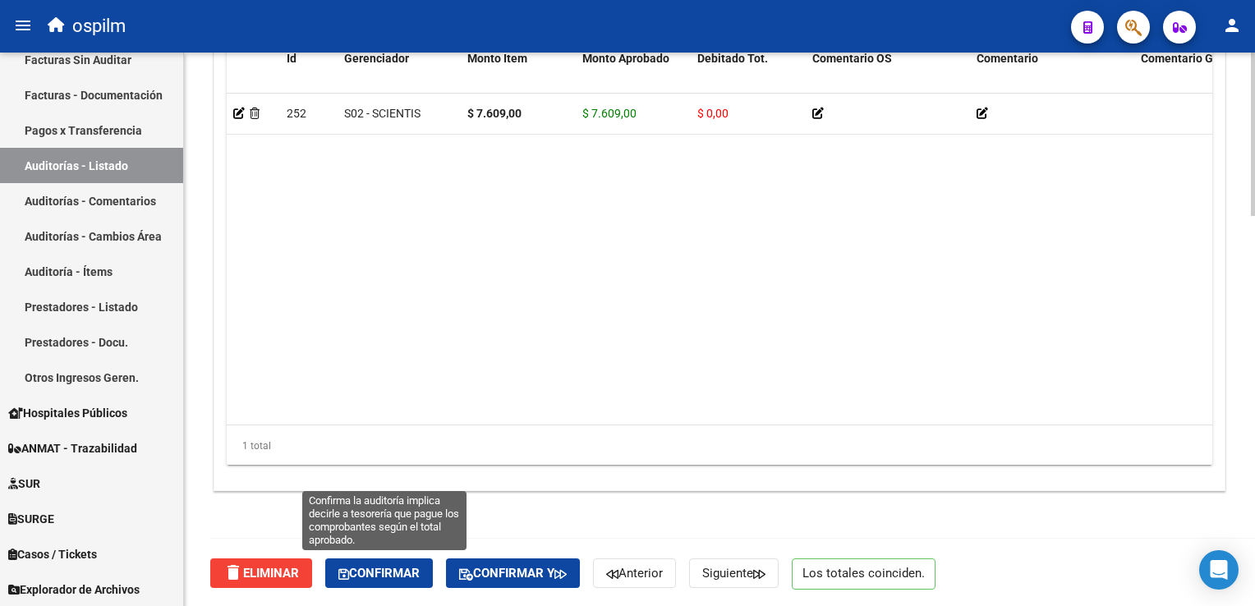
click at [421, 558] on button "Confirmar" at bounding box center [379, 573] width 108 height 30
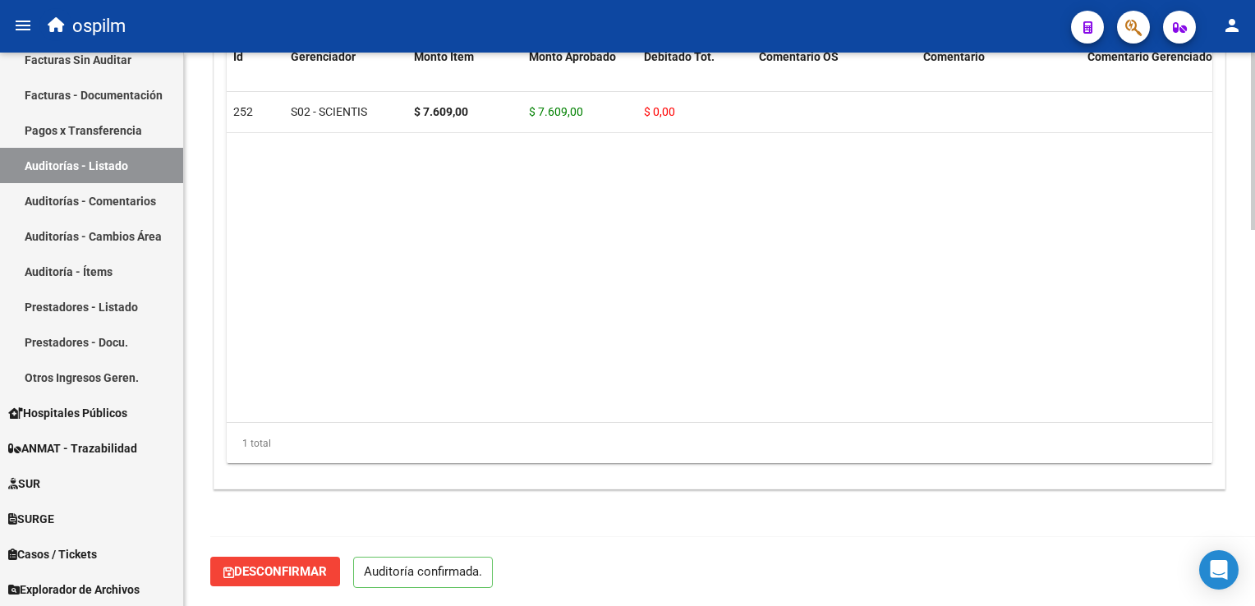
scroll to position [1173, 0]
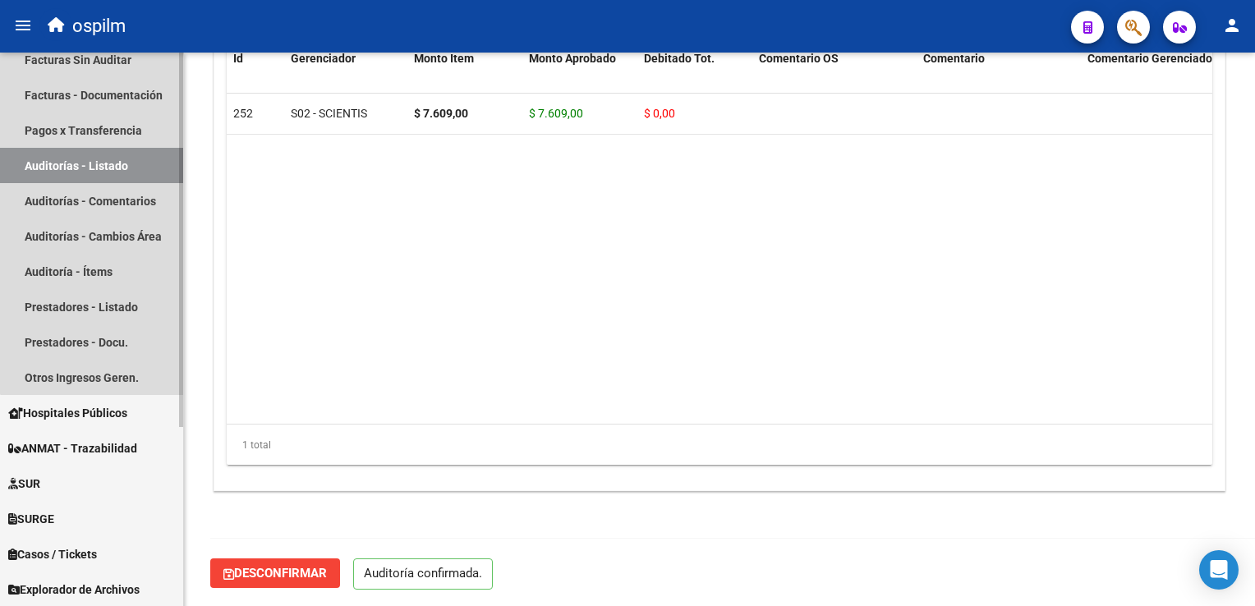
click at [118, 161] on link "Auditorías - Listado" at bounding box center [91, 165] width 183 height 35
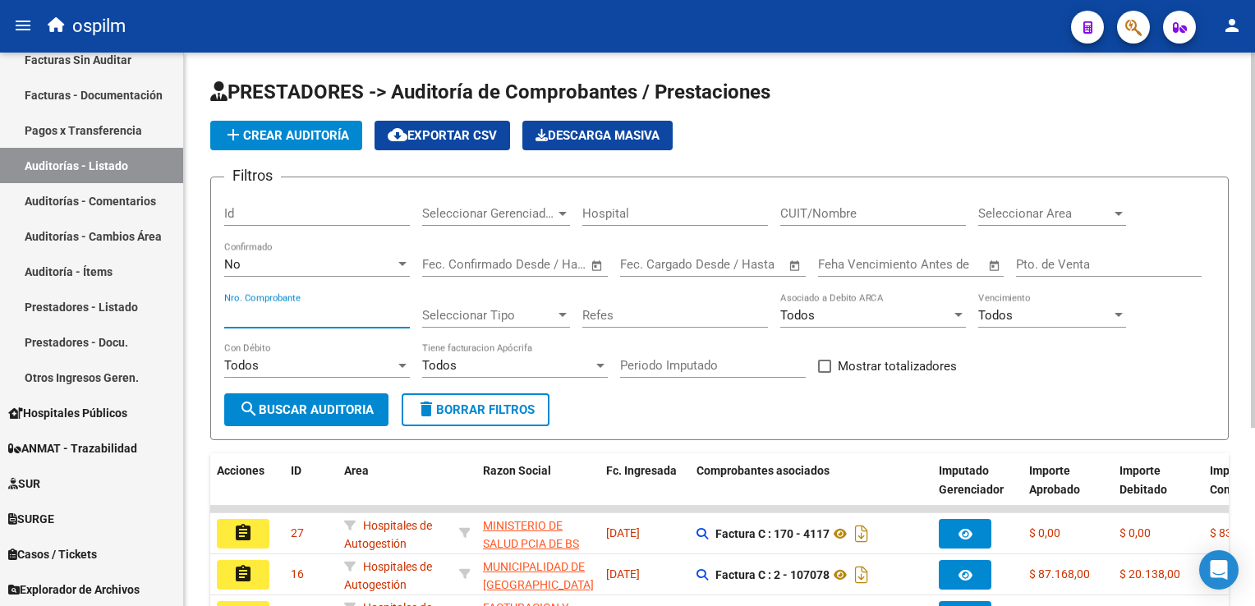
click at [240, 308] on input "Nro. Comprobante" at bounding box center [317, 315] width 186 height 15
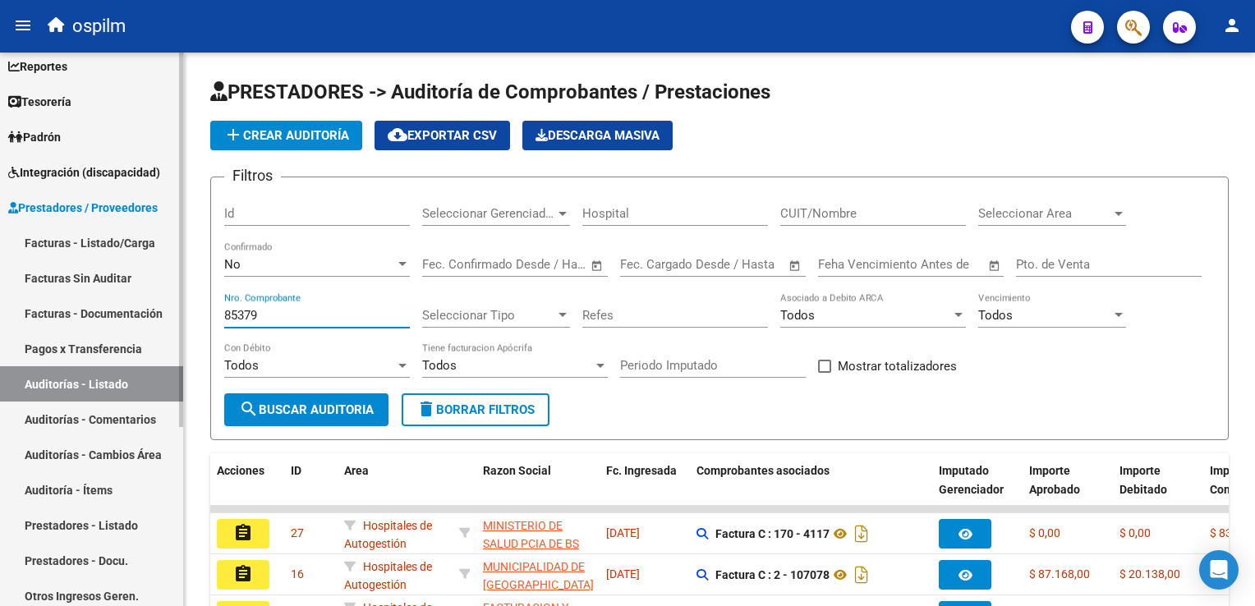
scroll to position [18, 0]
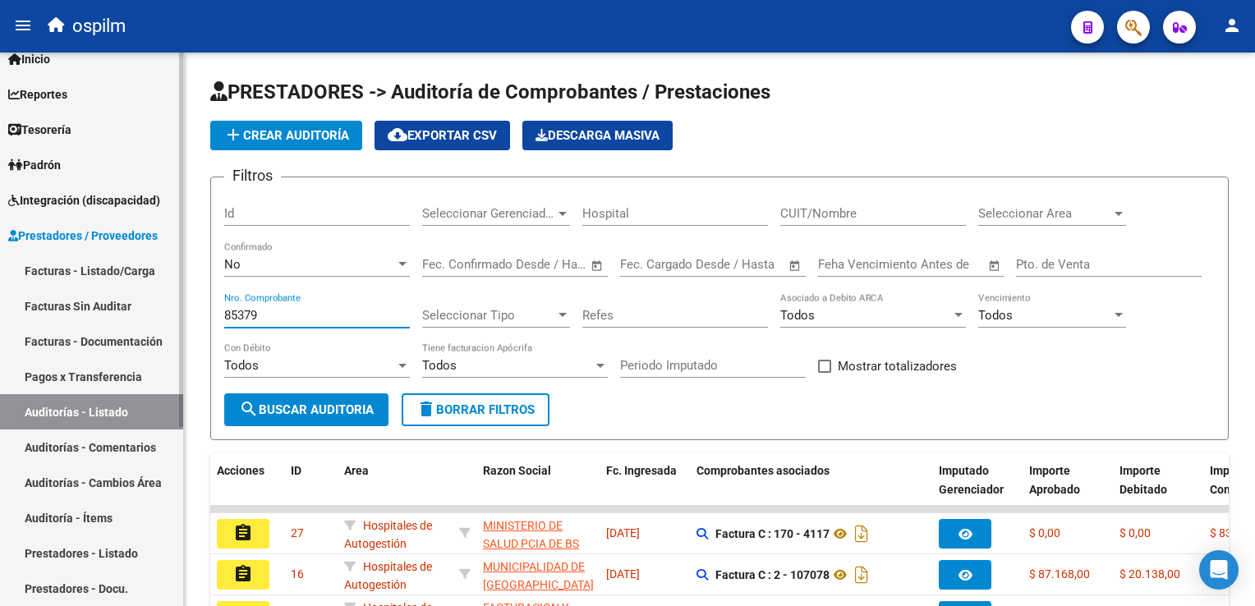
type input "85379"
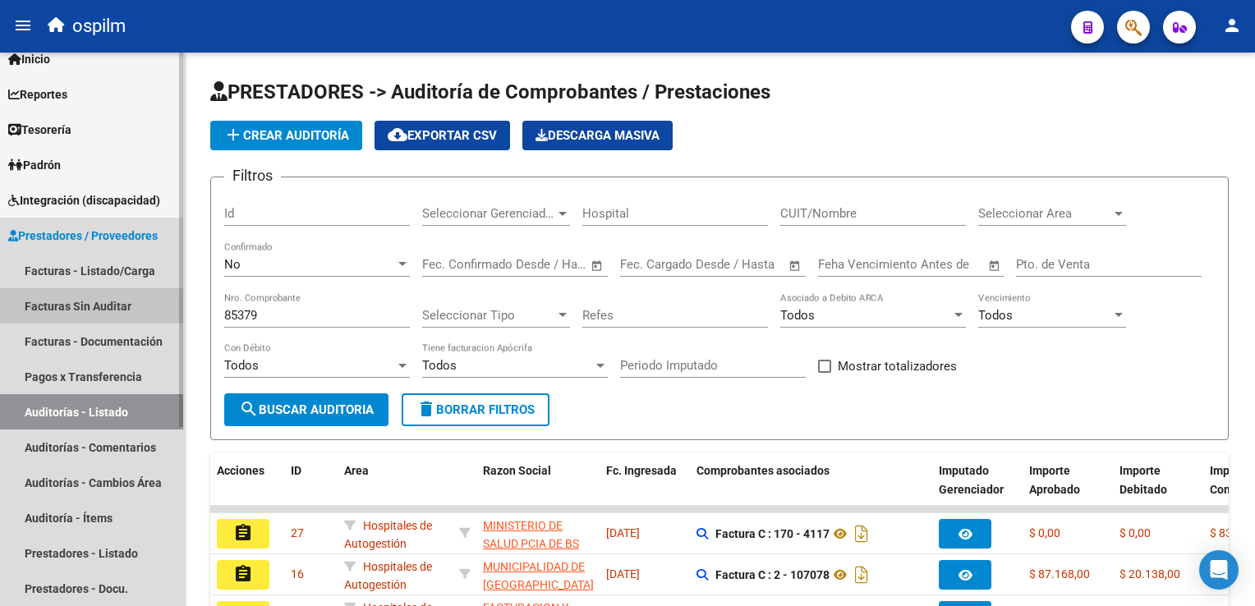
click at [93, 302] on link "Facturas Sin Auditar" at bounding box center [91, 305] width 183 height 35
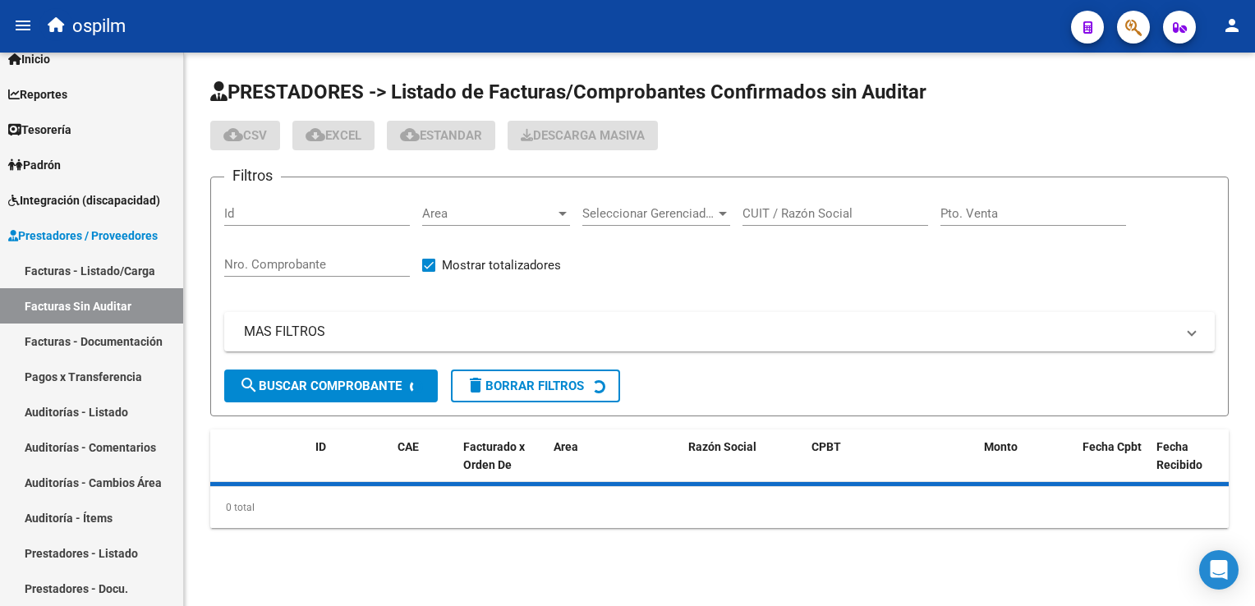
click at [280, 261] on input "Nro. Comprobante" at bounding box center [317, 264] width 186 height 15
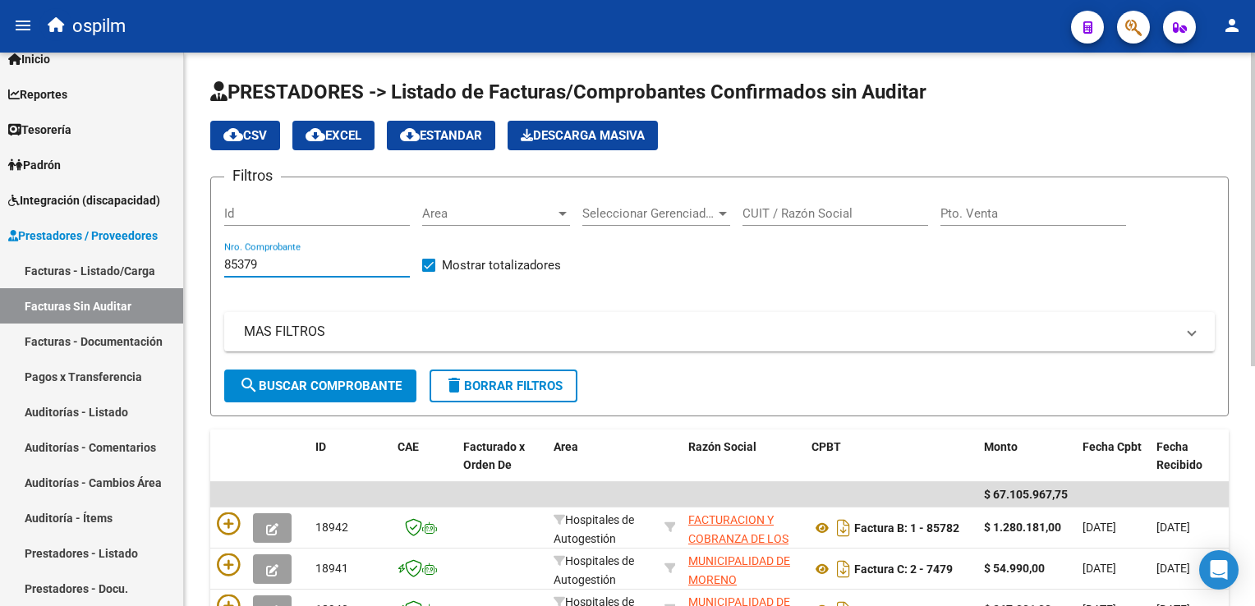
type input "85379"
click at [283, 380] on span "search Buscar Comprobante" at bounding box center [320, 386] width 163 height 15
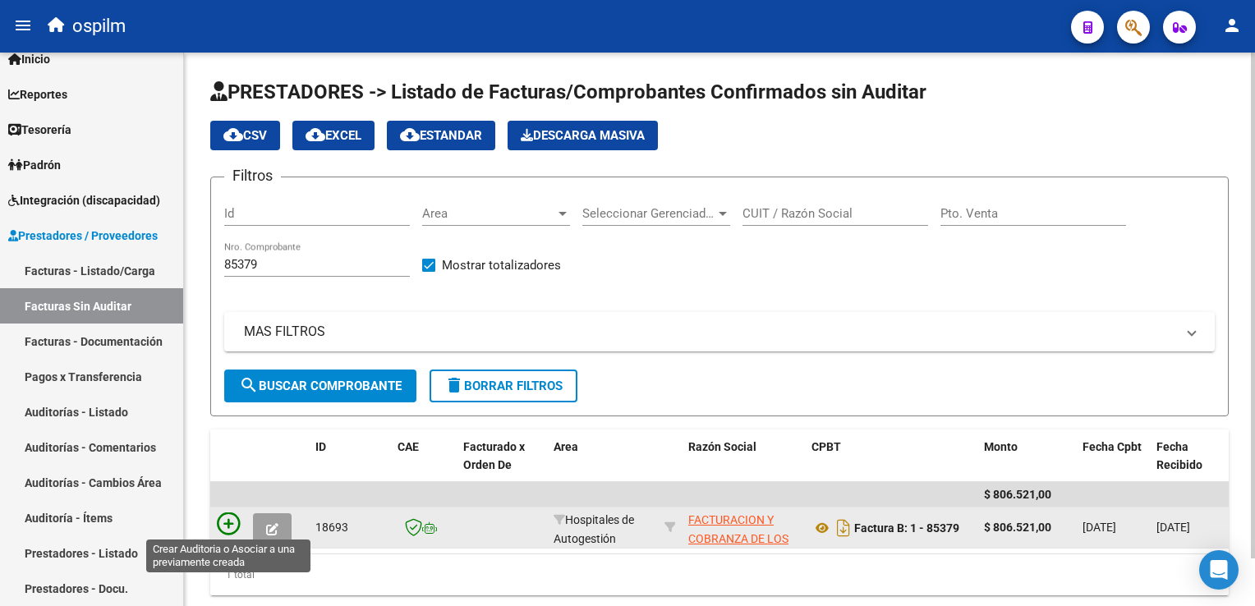
click at [223, 519] on icon at bounding box center [228, 523] width 23 height 23
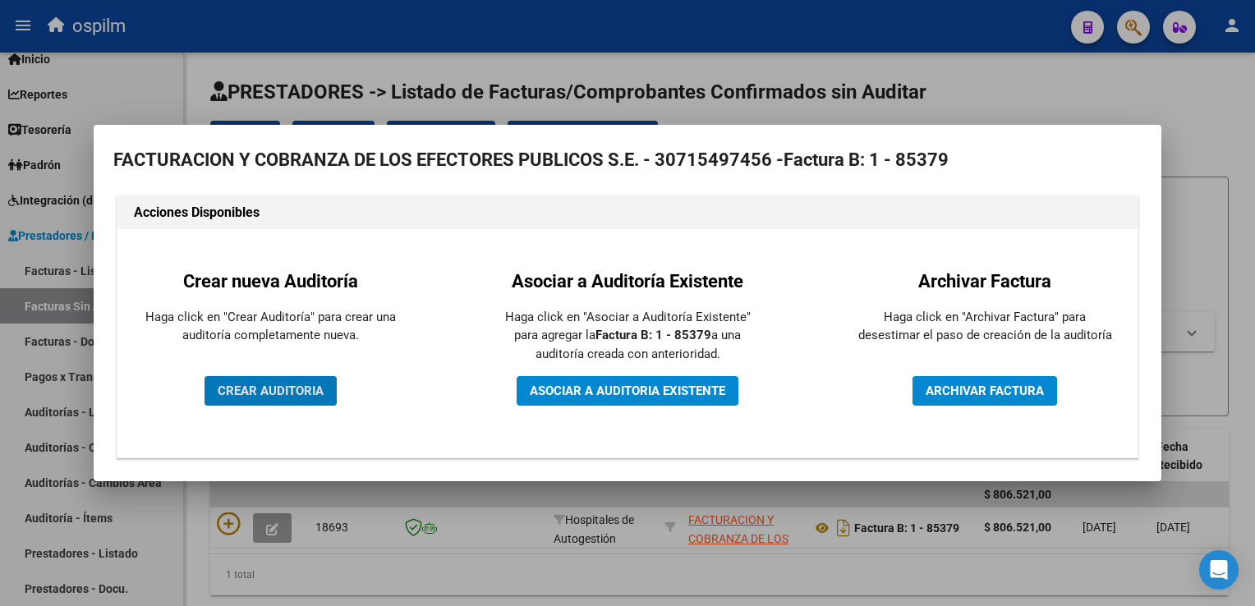
click at [294, 384] on span "CREAR AUDITORIA" at bounding box center [271, 391] width 106 height 15
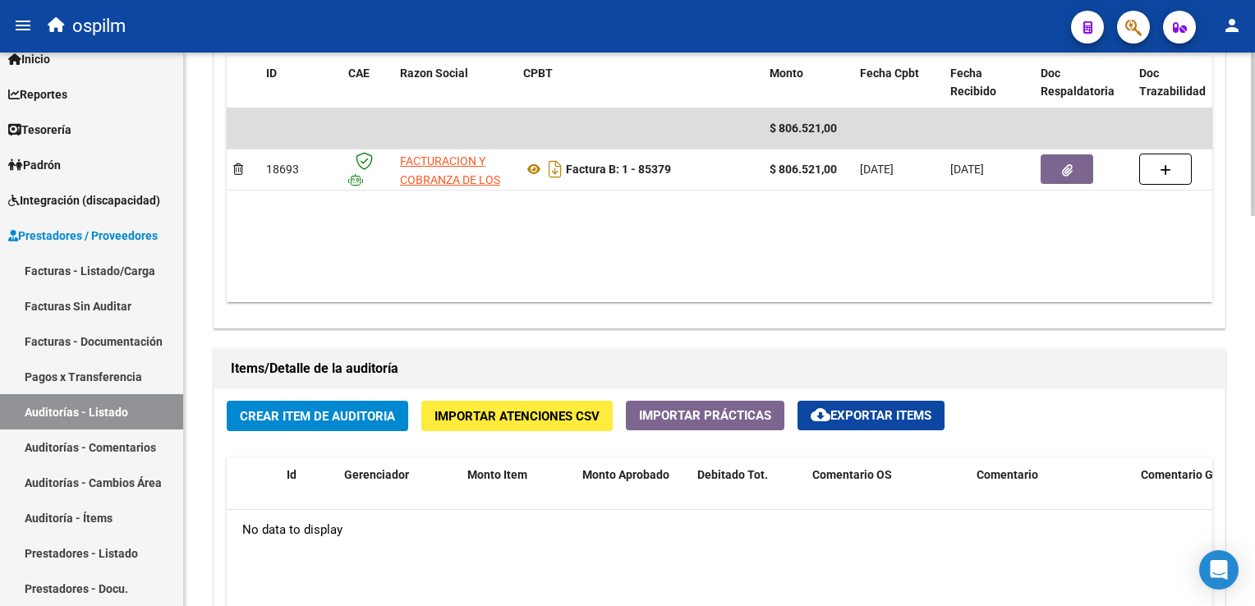
scroll to position [903, 0]
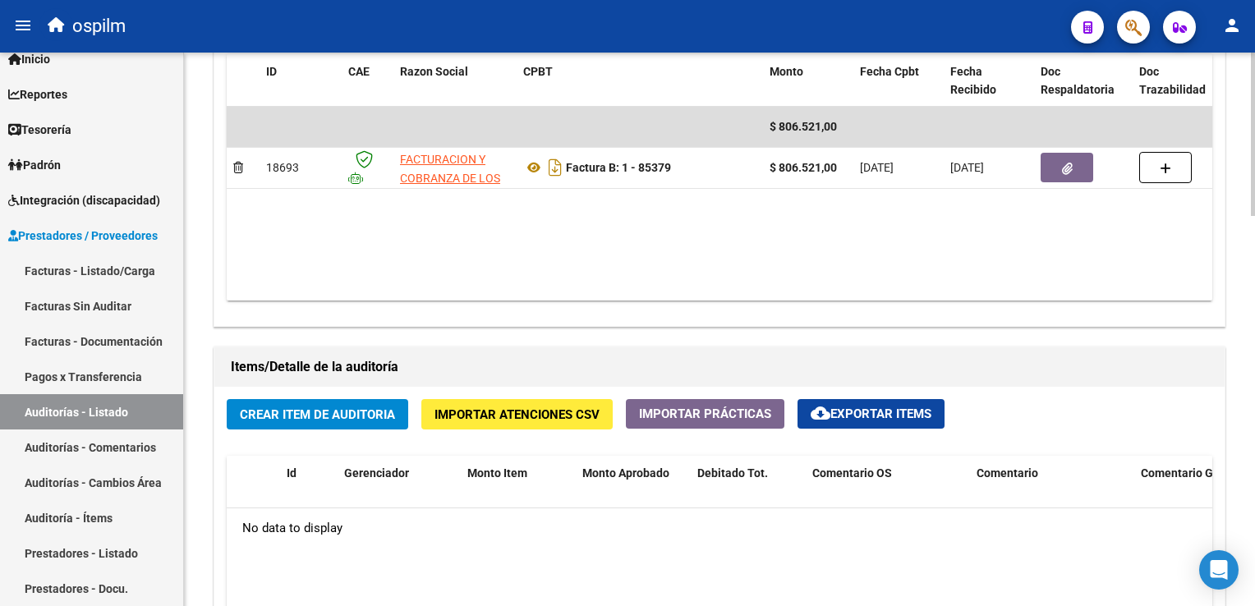
click at [545, 407] on span "Importar Atenciones CSV" at bounding box center [516, 414] width 165 height 15
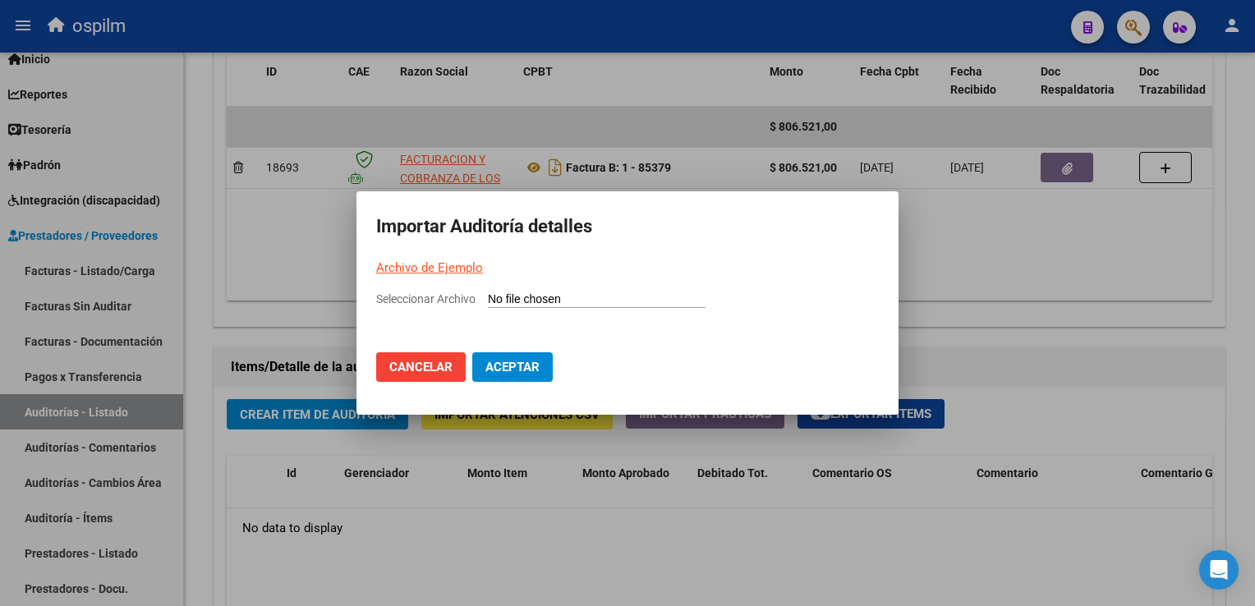
click at [450, 271] on link "Archivo de Ejemplo" at bounding box center [429, 267] width 107 height 15
click at [495, 294] on input "Seleccionar Archivo" at bounding box center [597, 300] width 218 height 16
type input "C:\fakepath\facoep final.csv"
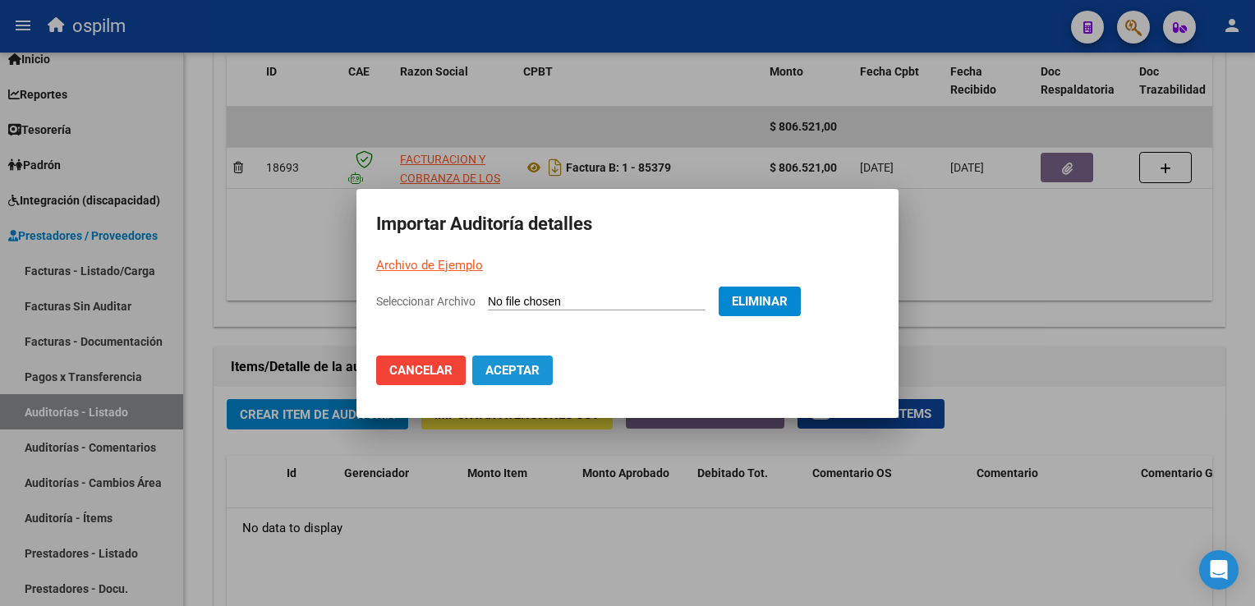
click at [506, 363] on span "Aceptar" at bounding box center [512, 370] width 54 height 15
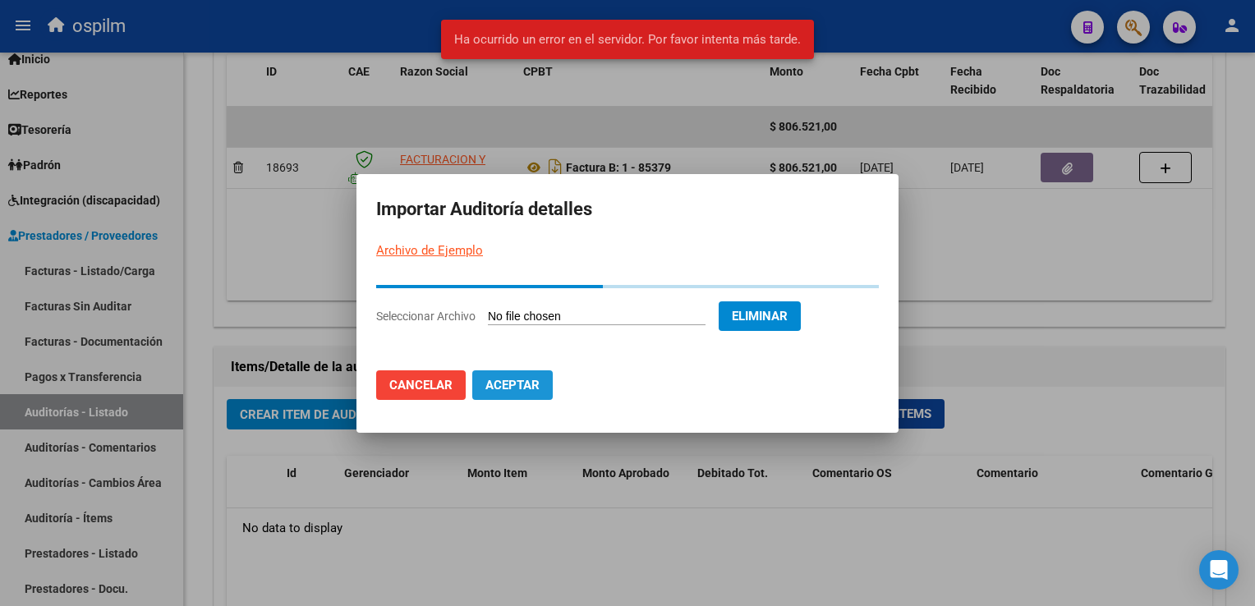
click at [509, 387] on span "Aceptar" at bounding box center [512, 385] width 54 height 15
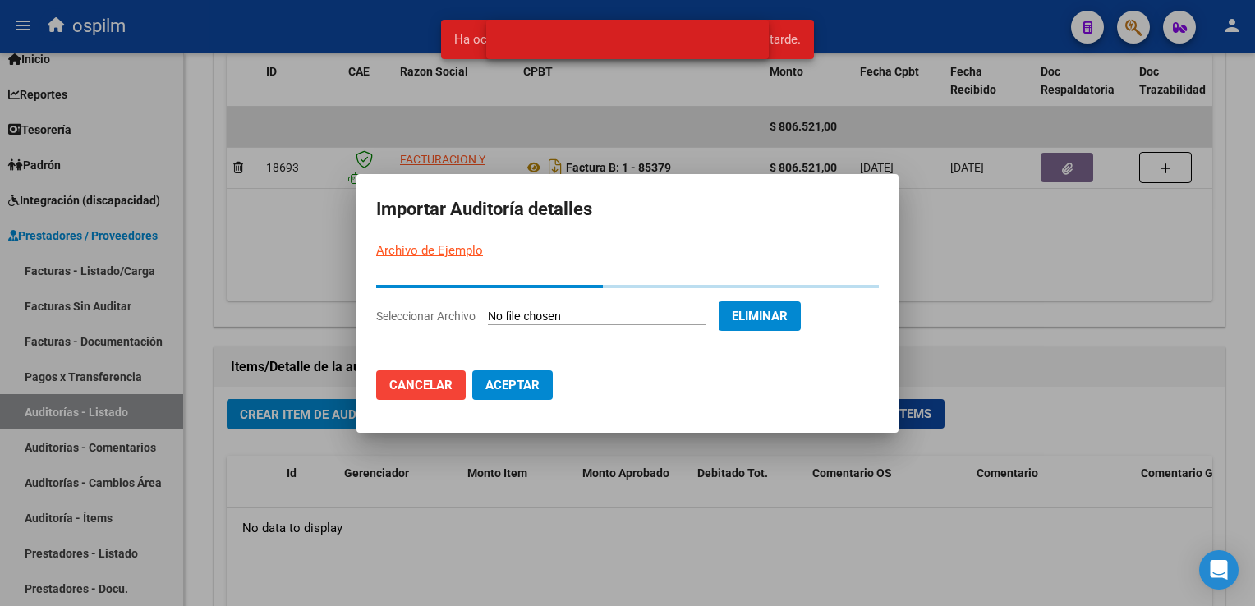
click at [485, 24] on div at bounding box center [627, 39] width 322 height 79
drag, startPoint x: 655, startPoint y: 72, endPoint x: 816, endPoint y: 69, distance: 160.2
click at [659, 72] on div at bounding box center [627, 39] width 322 height 79
drag, startPoint x: 820, startPoint y: 69, endPoint x: 805, endPoint y: 56, distance: 19.8
click at [806, 57] on div "Ha ocurrido un error en el servidor. Por favor intenta más tarde." at bounding box center [627, 39] width 412 height 79
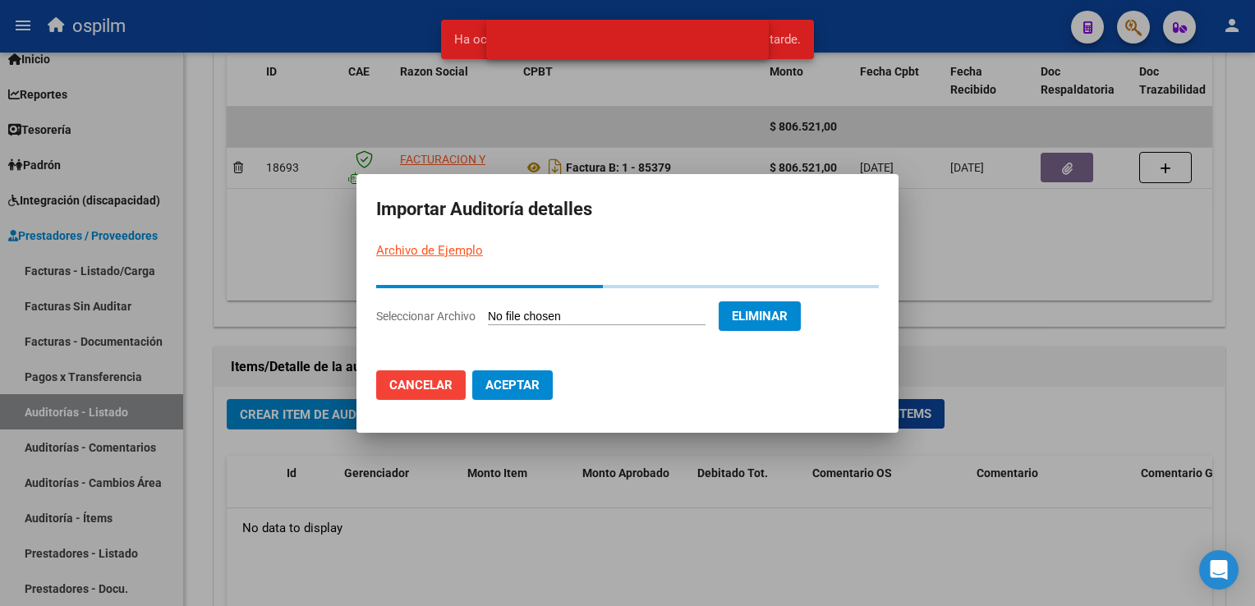
click at [795, 47] on span "Ha ocurrido un error en el servidor. Por favor intenta más tarde." at bounding box center [627, 39] width 347 height 16
click at [521, 70] on div at bounding box center [627, 39] width 322 height 79
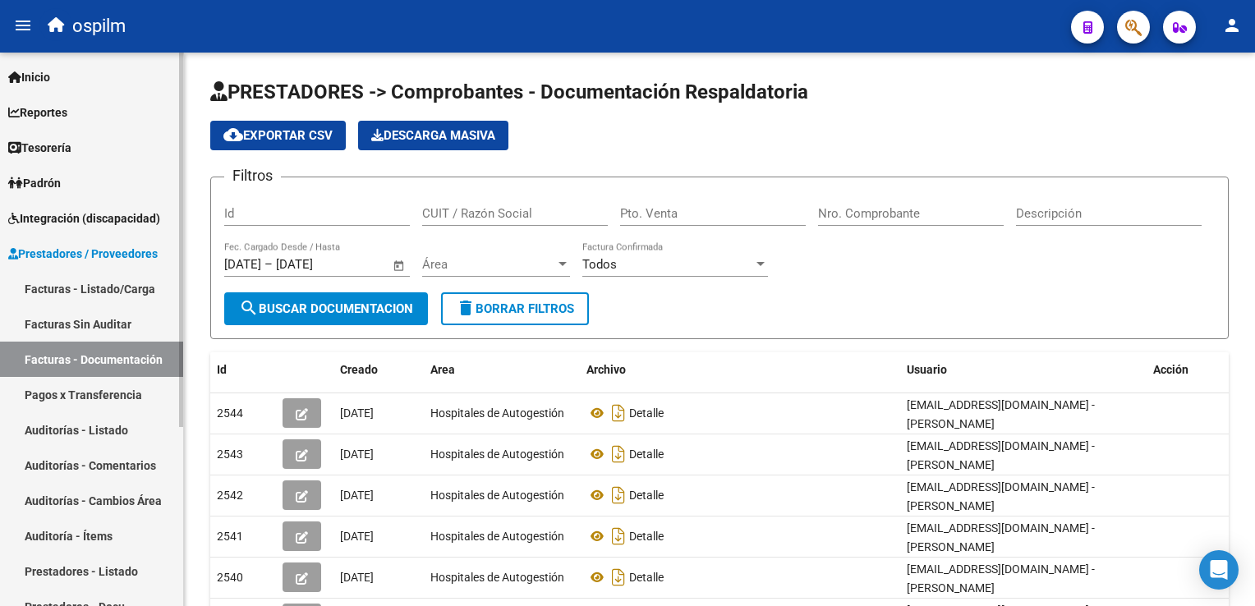
click at [82, 319] on link "Facturas Sin Auditar" at bounding box center [91, 323] width 183 height 35
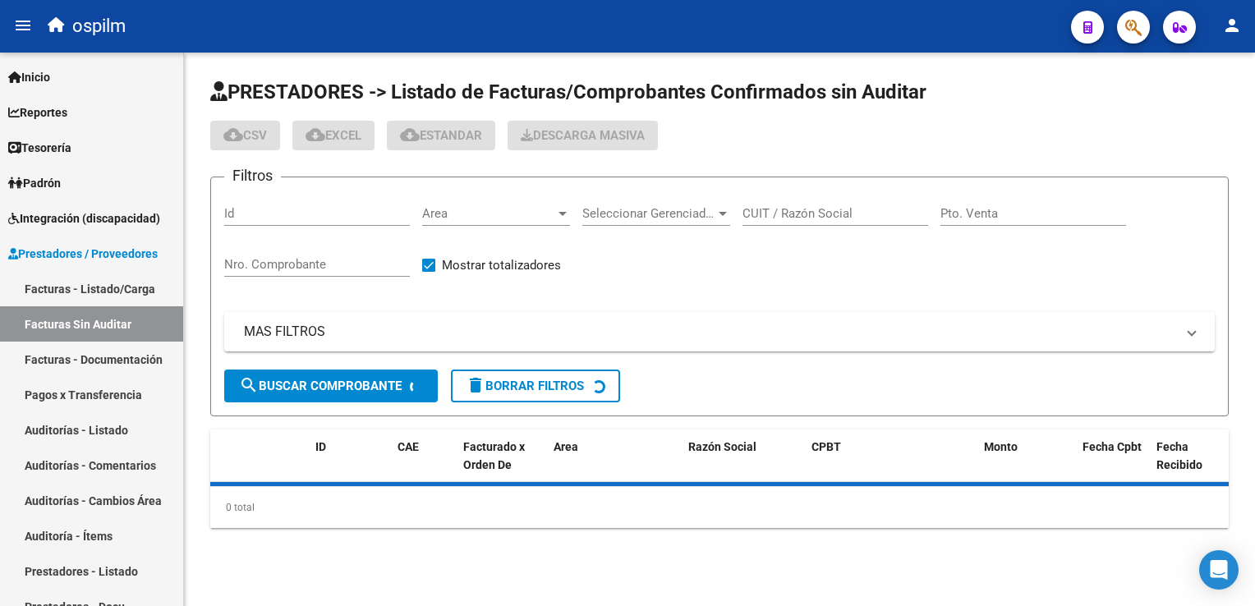
click at [283, 260] on input "Nro. Comprobante" at bounding box center [317, 264] width 186 height 15
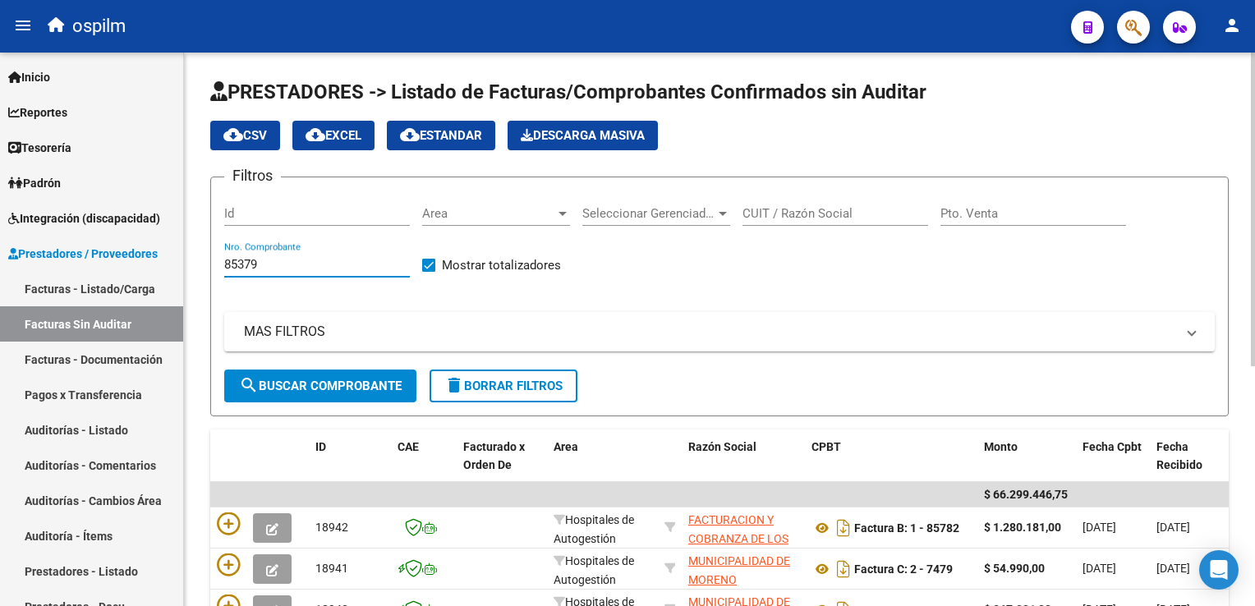
type input "85379"
click at [284, 383] on span "search Buscar Comprobante" at bounding box center [320, 386] width 163 height 15
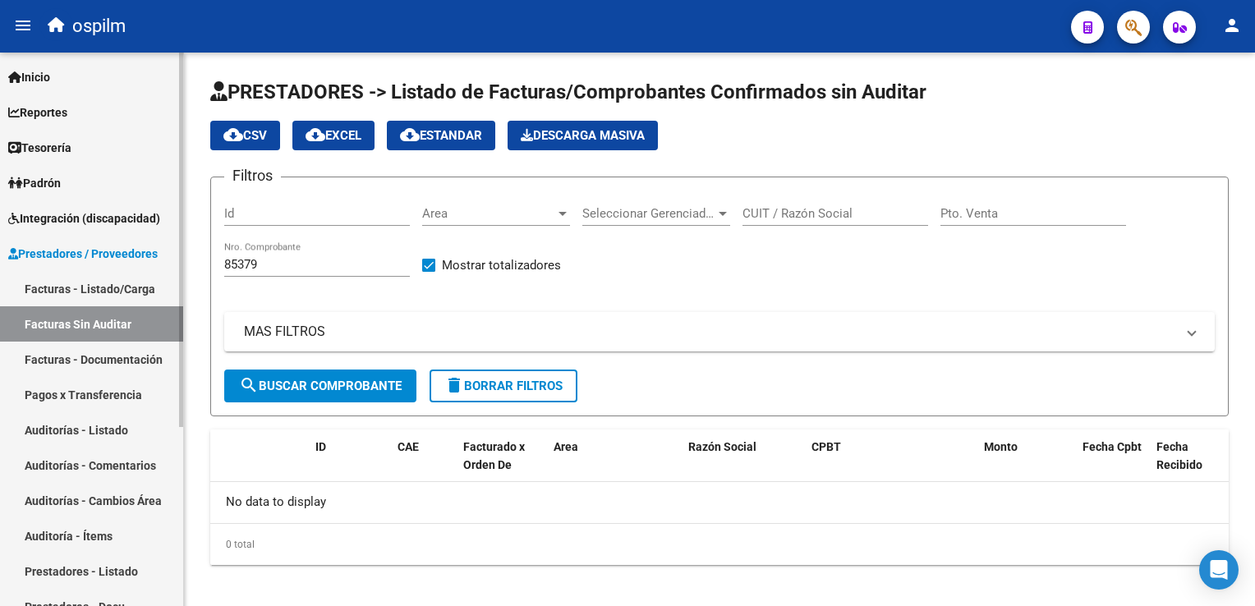
click at [89, 428] on link "Auditorías - Listado" at bounding box center [91, 429] width 183 height 35
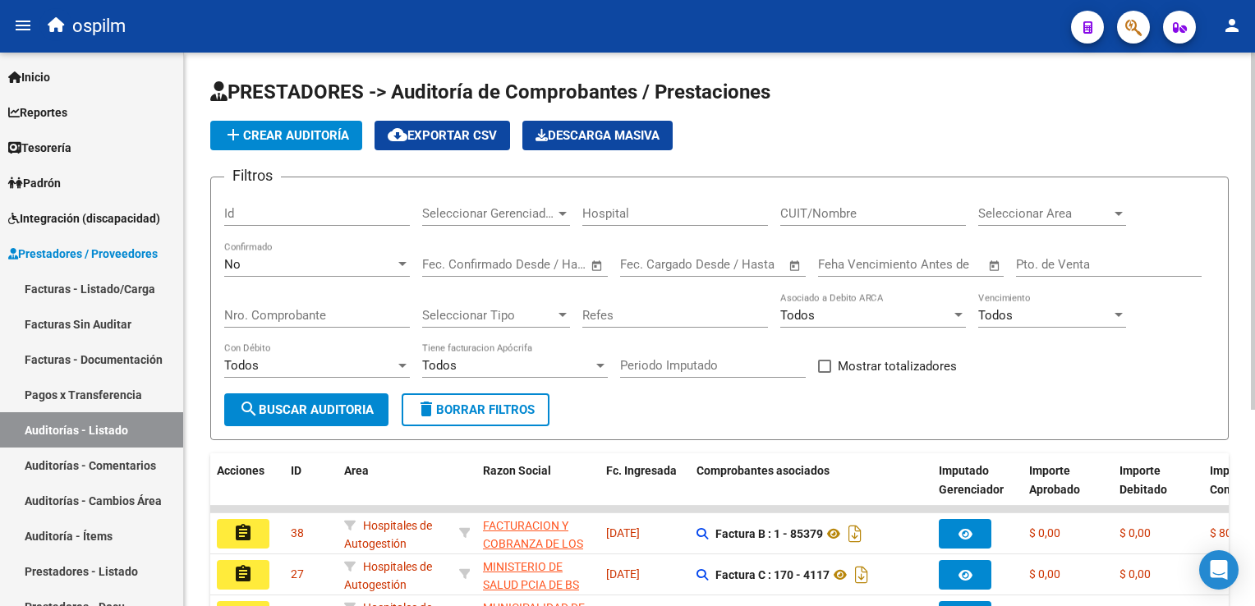
click at [271, 308] on input "Nro. Comprobante" at bounding box center [317, 315] width 186 height 15
type input "85379"
click at [292, 402] on span "search Buscar Auditoria" at bounding box center [306, 409] width 135 height 15
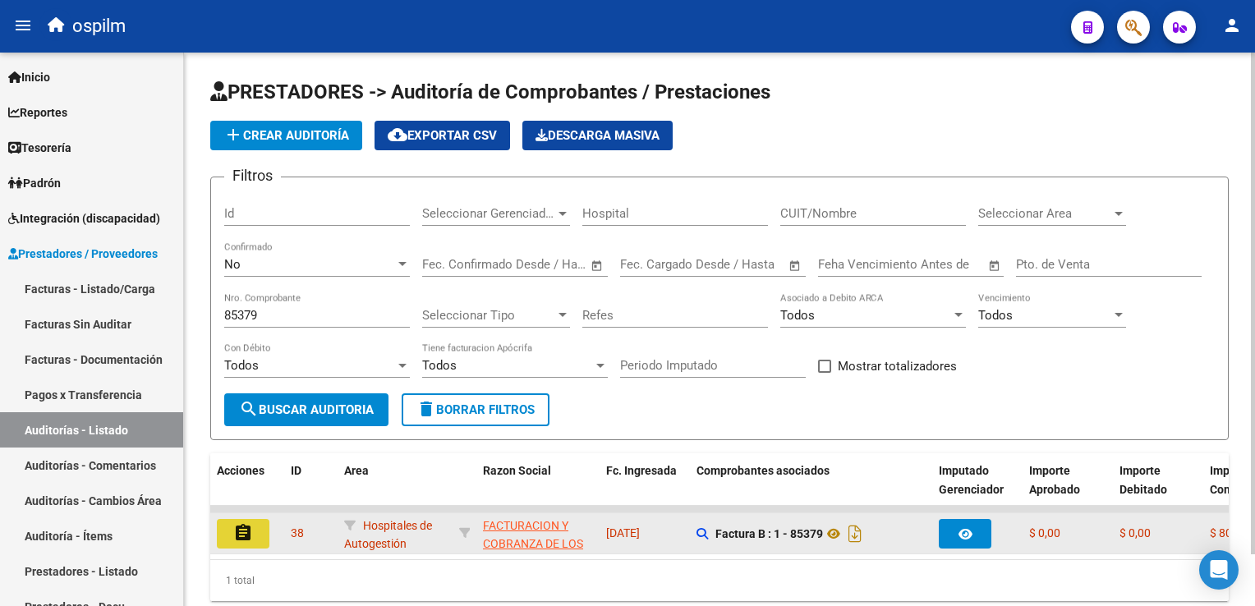
click at [256, 526] on button "assignment" at bounding box center [243, 534] width 53 height 30
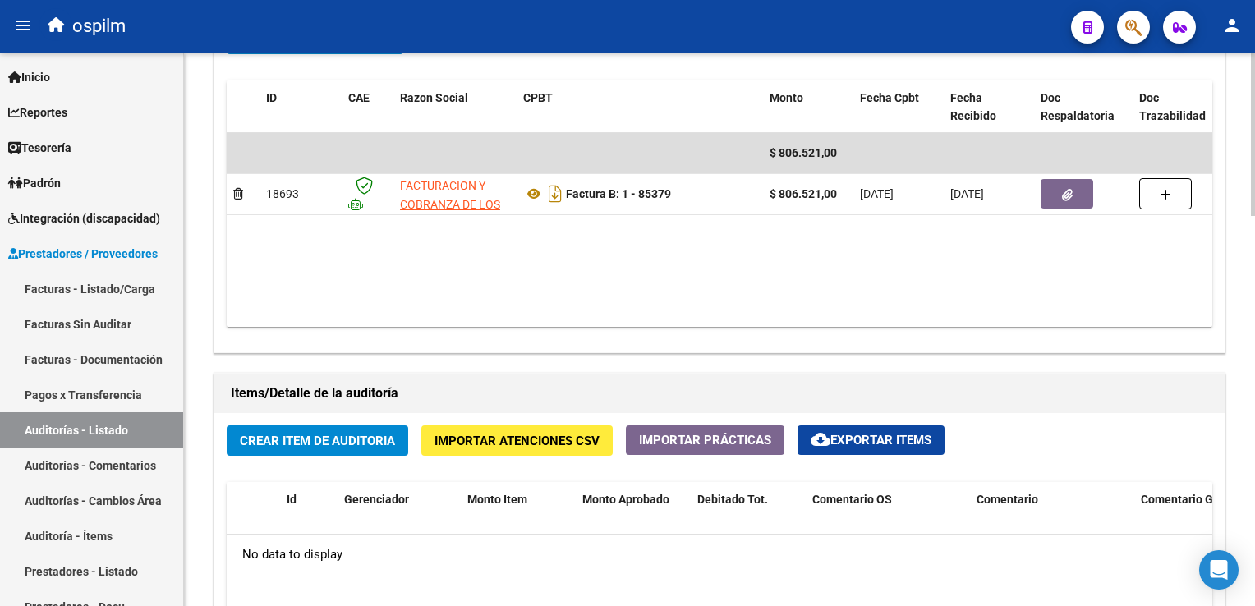
scroll to position [903, 0]
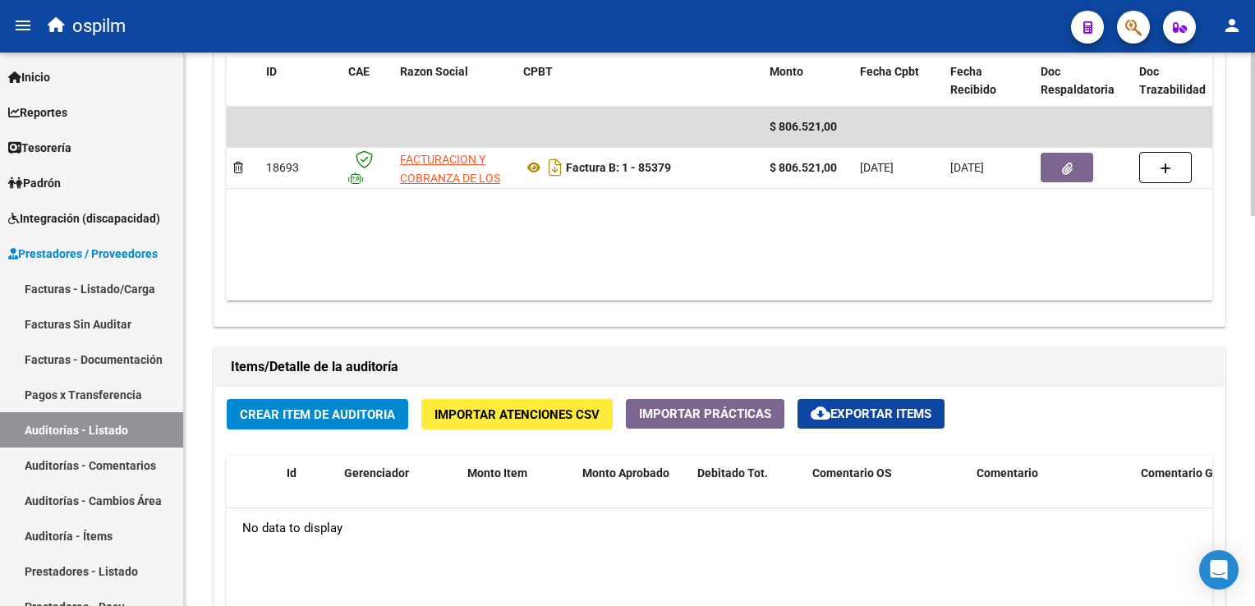
click at [443, 407] on span "Importar Atenciones CSV" at bounding box center [516, 414] width 165 height 15
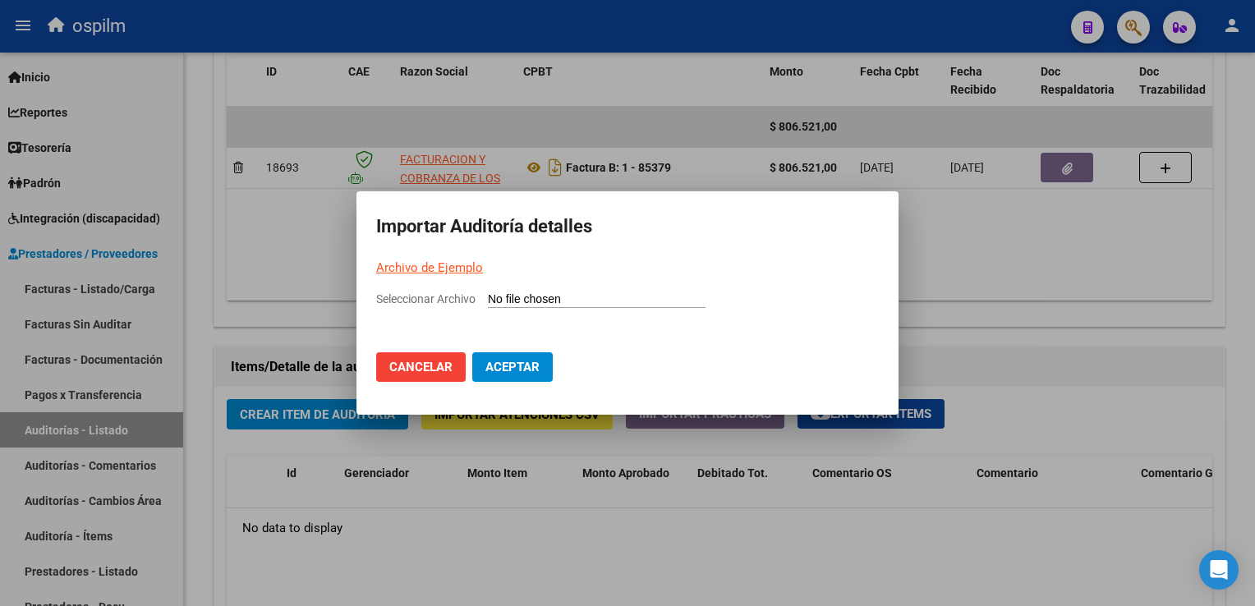
click at [503, 292] on input "Seleccionar Archivo" at bounding box center [597, 300] width 218 height 16
type input "C:\fakepath\facoep final.csv"
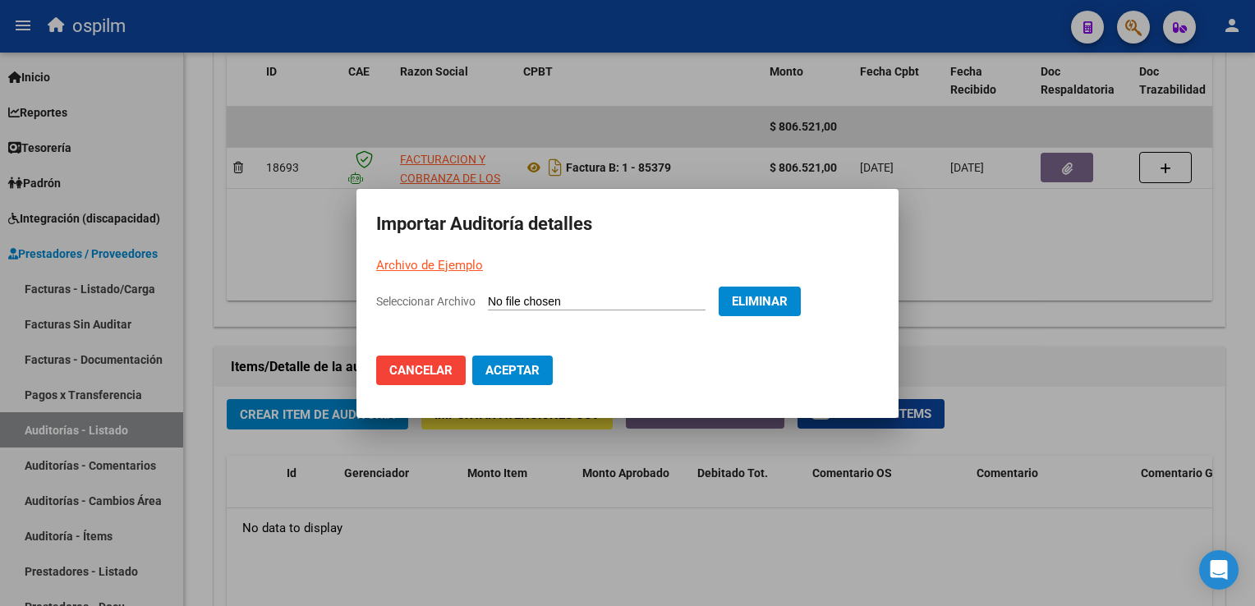
click at [516, 365] on span "Aceptar" at bounding box center [512, 370] width 54 height 15
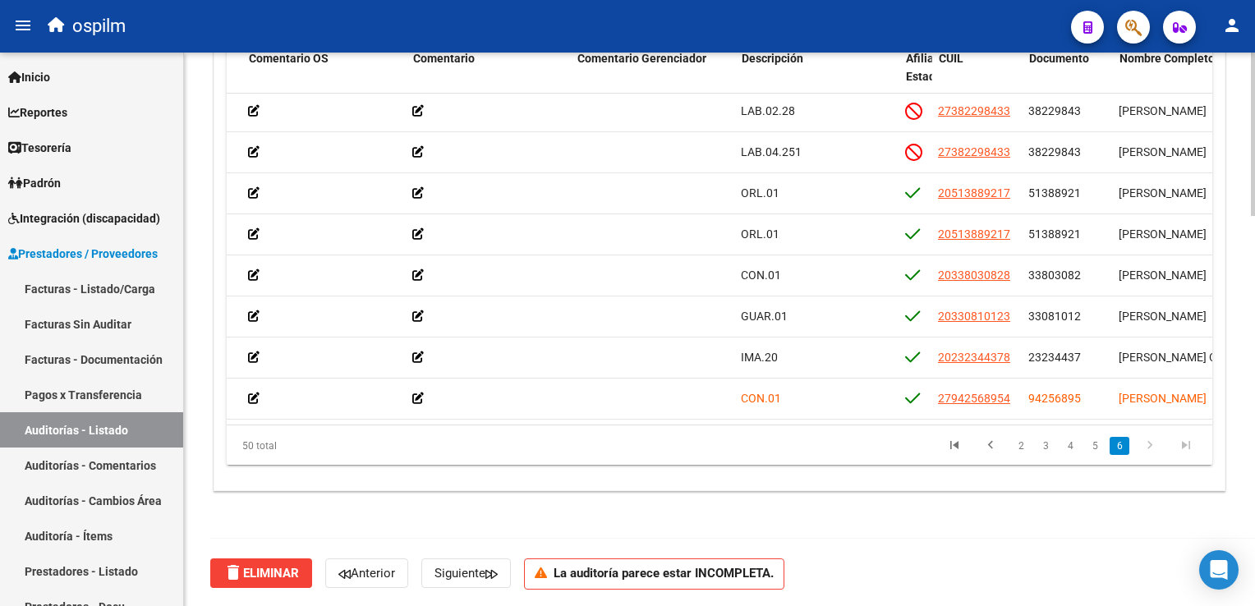
scroll to position [1739, 645]
